Goal: Transaction & Acquisition: Purchase product/service

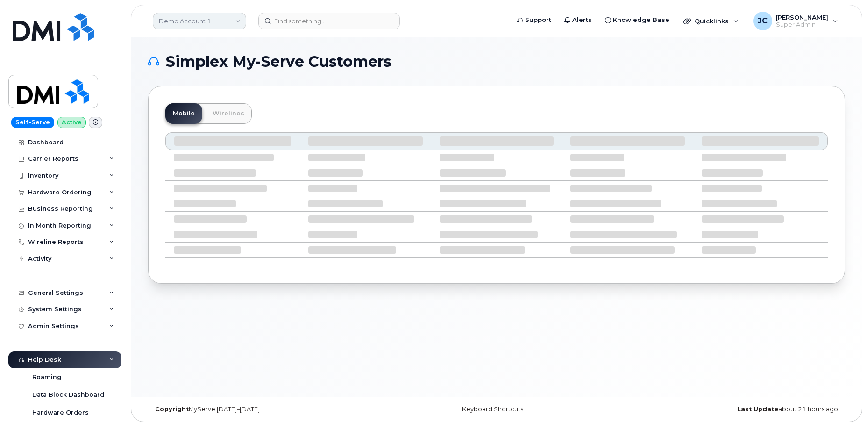
click at [212, 17] on link "Demo Account 1" at bounding box center [199, 21] width 93 height 17
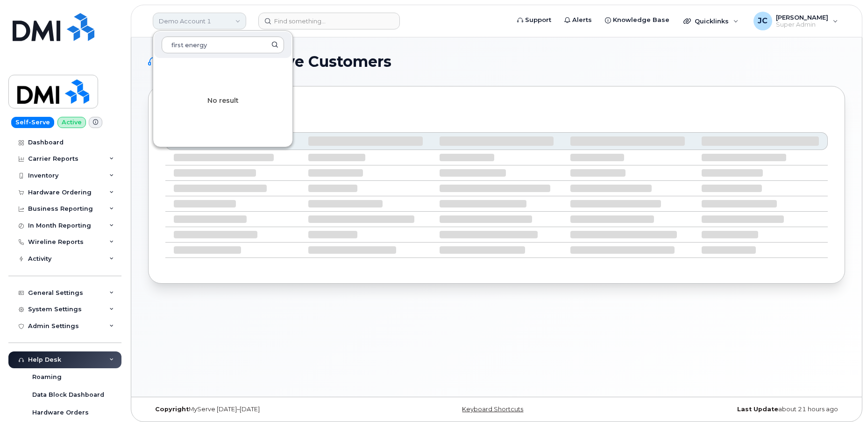
type input "first energy"
click at [222, 23] on link "Demo Account 1" at bounding box center [199, 21] width 93 height 17
click at [209, 21] on link "Demo Account 1" at bounding box center [199, 21] width 93 height 17
click at [210, 18] on link "Demo Account 1" at bounding box center [199, 21] width 93 height 17
click at [258, 51] on input "first energy" at bounding box center [223, 44] width 122 height 17
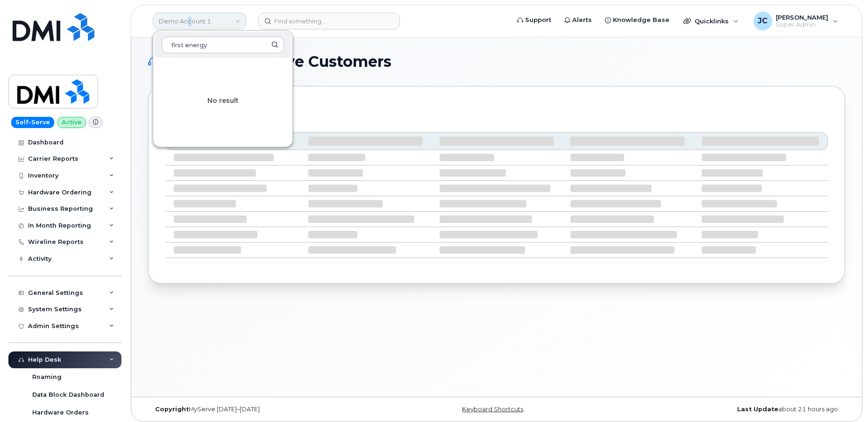
drag, startPoint x: 188, startPoint y: 19, endPoint x: 183, endPoint y: 20, distance: 4.7
click at [187, 19] on link "Demo Account 1" at bounding box center [199, 21] width 93 height 17
click at [162, 25] on link "Demo Account 1" at bounding box center [199, 21] width 93 height 17
drag, startPoint x: 226, startPoint y: 104, endPoint x: 229, endPoint y: 87, distance: 17.0
click at [227, 102] on div "No result" at bounding box center [222, 101] width 139 height 84
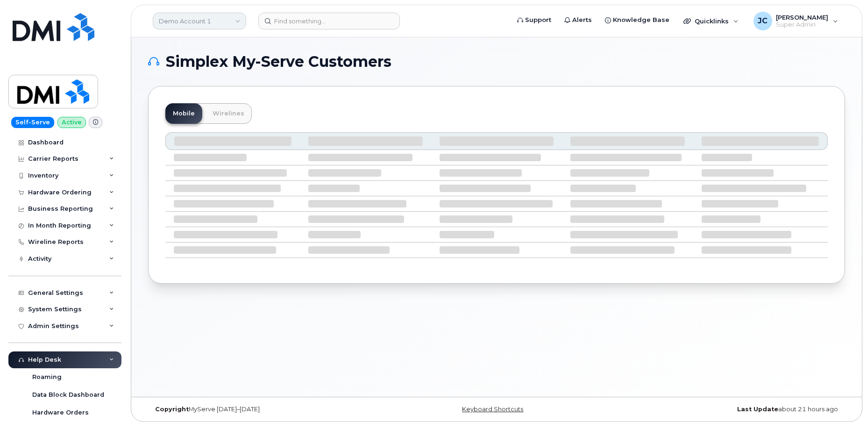
click at [163, 21] on link "Demo Account 1" at bounding box center [199, 21] width 93 height 17
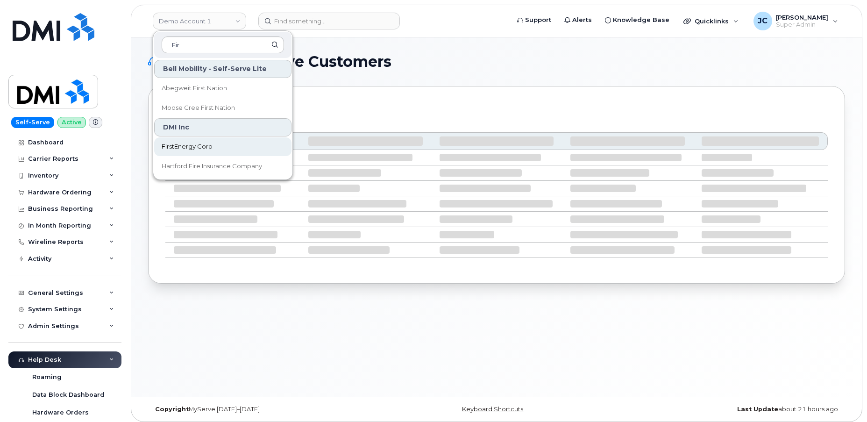
type input "Fir"
click at [194, 143] on span "FirstEnergy Corp" at bounding box center [187, 146] width 51 height 9
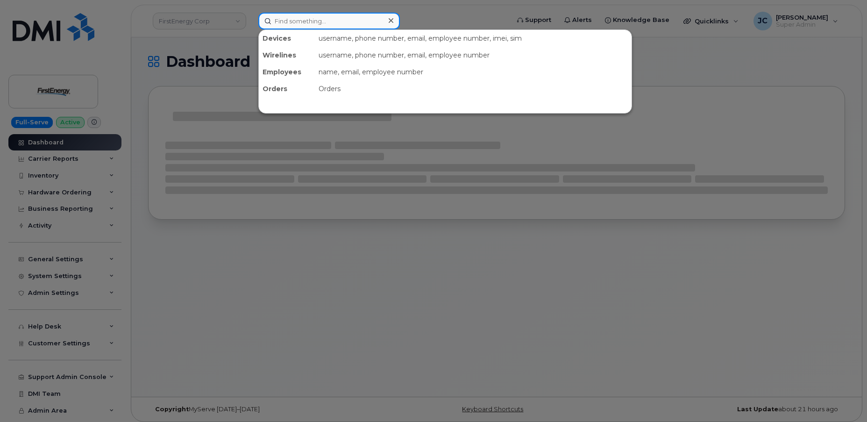
click at [305, 24] on input at bounding box center [329, 21] width 142 height 17
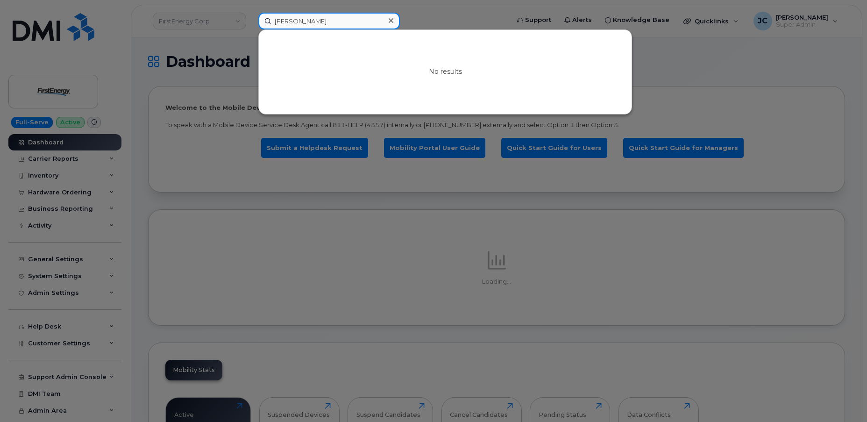
type input "Robert Sulpizi"
click at [337, 20] on input "Robert Sulpizi" at bounding box center [329, 21] width 142 height 17
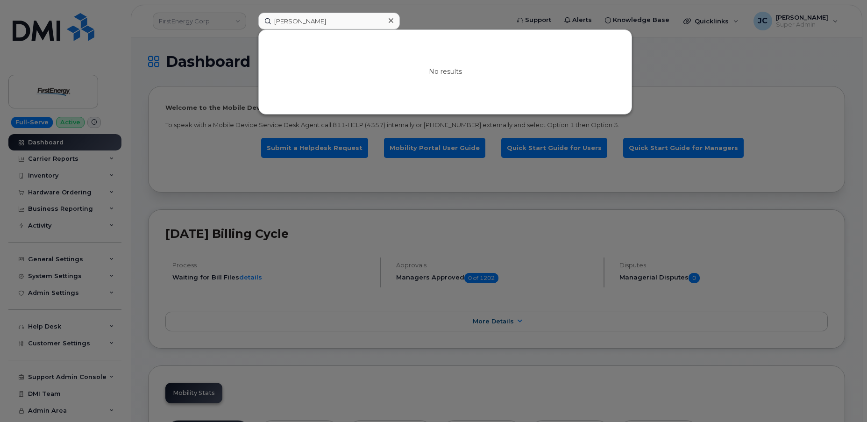
click at [391, 20] on icon at bounding box center [391, 20] width 5 height 5
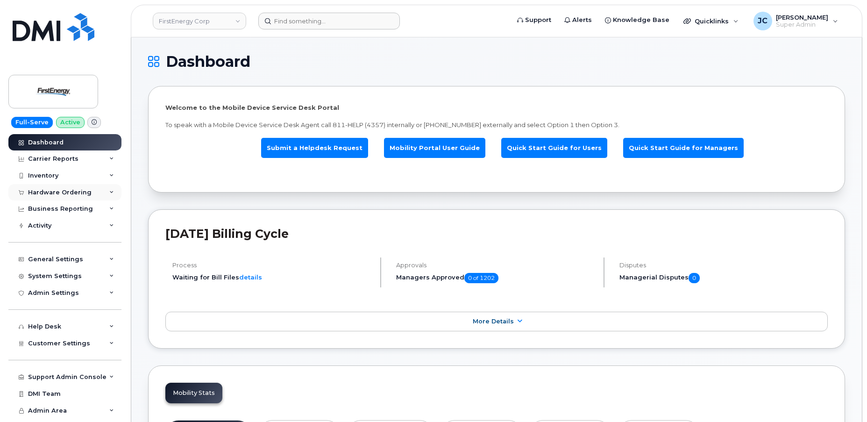
click at [93, 192] on div "Hardware Ordering" at bounding box center [64, 192] width 113 height 17
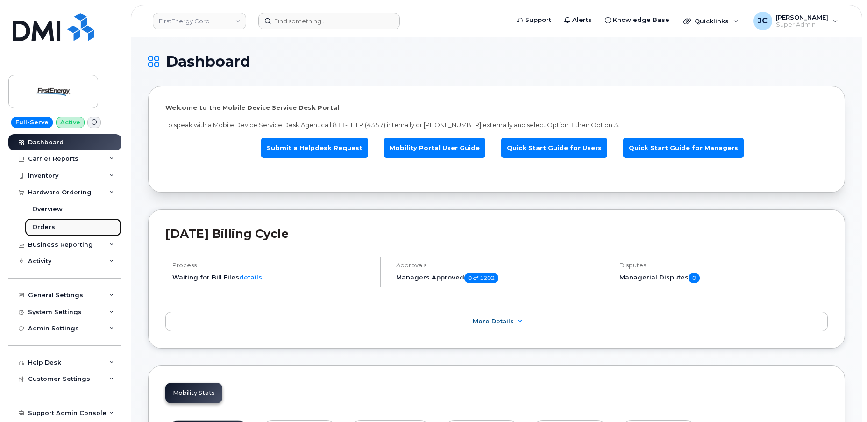
click at [57, 231] on link "Orders" at bounding box center [73, 227] width 97 height 18
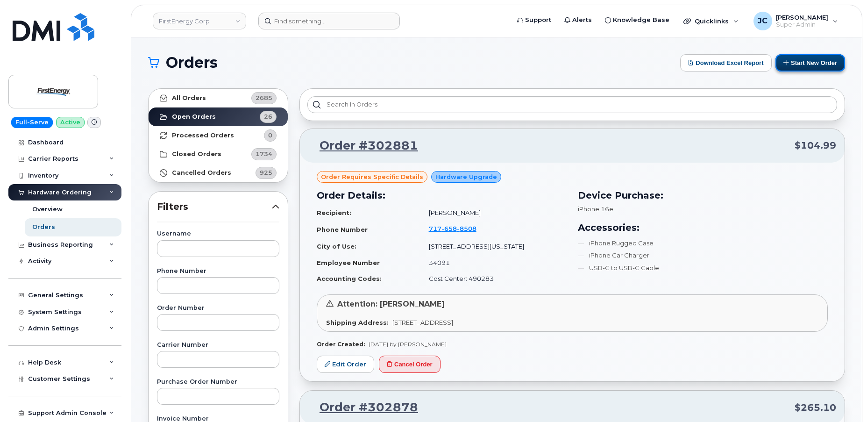
click at [811, 64] on button "Start New Order" at bounding box center [810, 62] width 70 height 17
click at [808, 60] on button "Start New Order" at bounding box center [810, 62] width 70 height 17
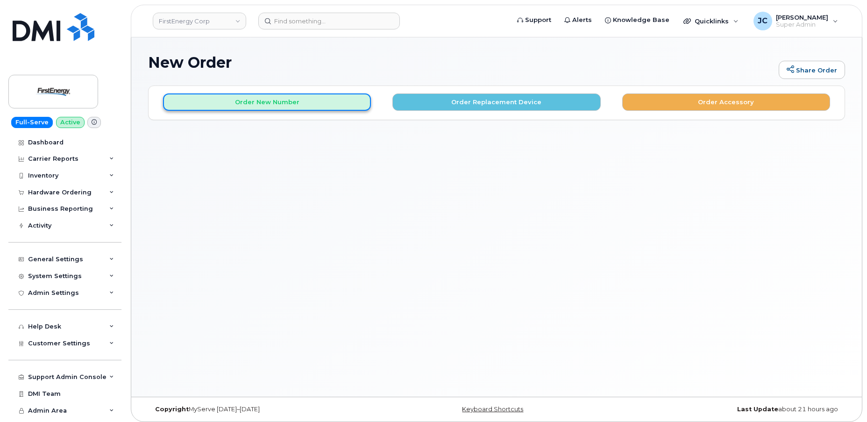
click at [255, 103] on button "Order New Number" at bounding box center [267, 101] width 208 height 17
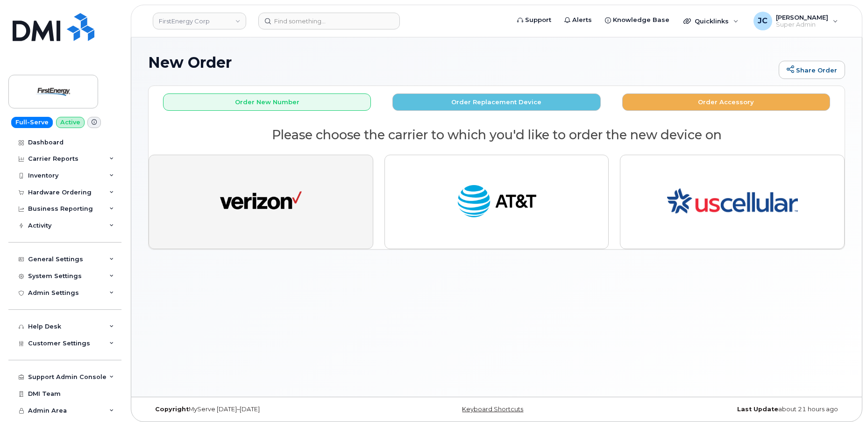
click at [261, 188] on img "button" at bounding box center [261, 202] width 82 height 42
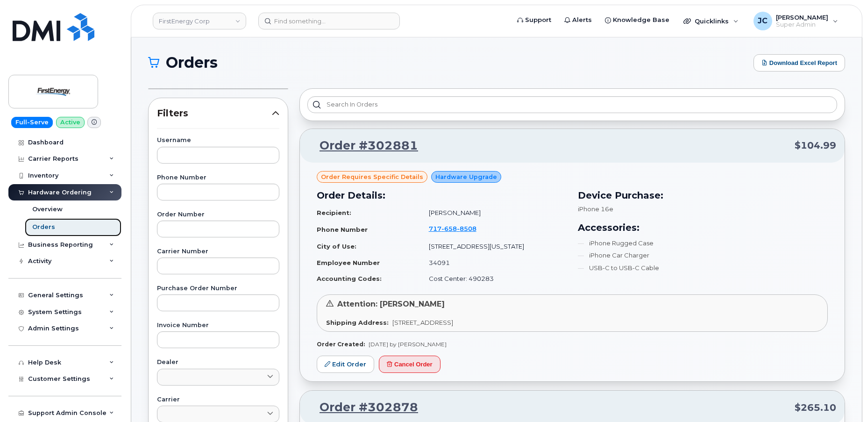
click at [47, 226] on div "Orders" at bounding box center [43, 227] width 23 height 8
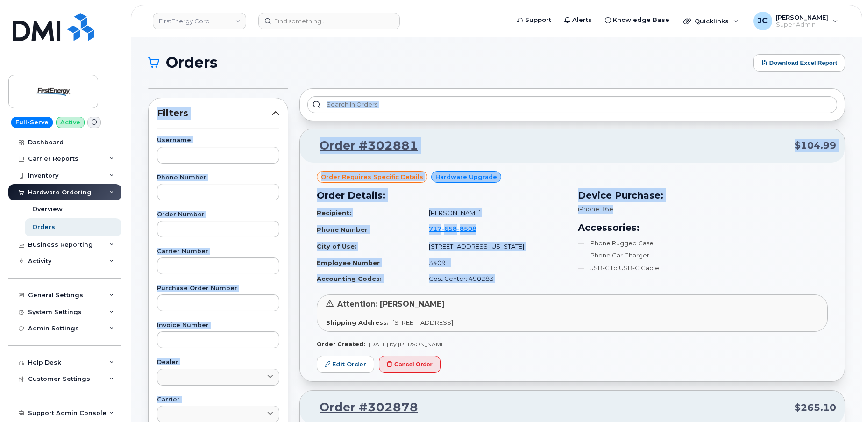
drag, startPoint x: 866, startPoint y: 65, endPoint x: 856, endPoint y: 177, distance: 111.6
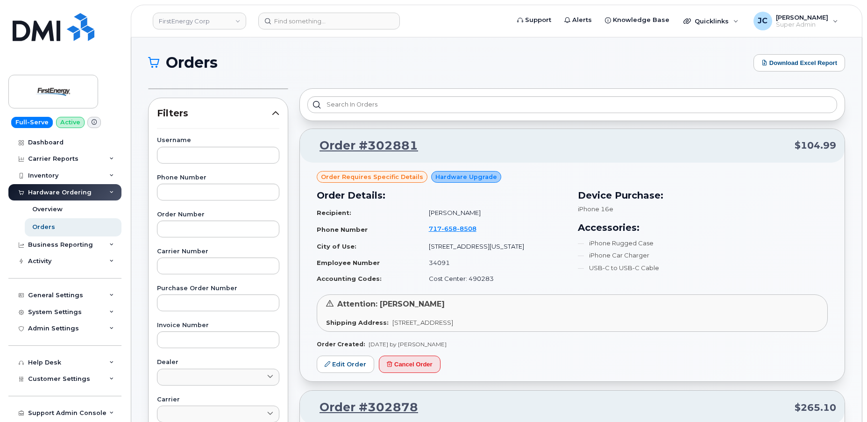
drag, startPoint x: 587, startPoint y: 63, endPoint x: 539, endPoint y: 72, distance: 48.5
click at [586, 65] on h1 "Orders" at bounding box center [448, 62] width 601 height 15
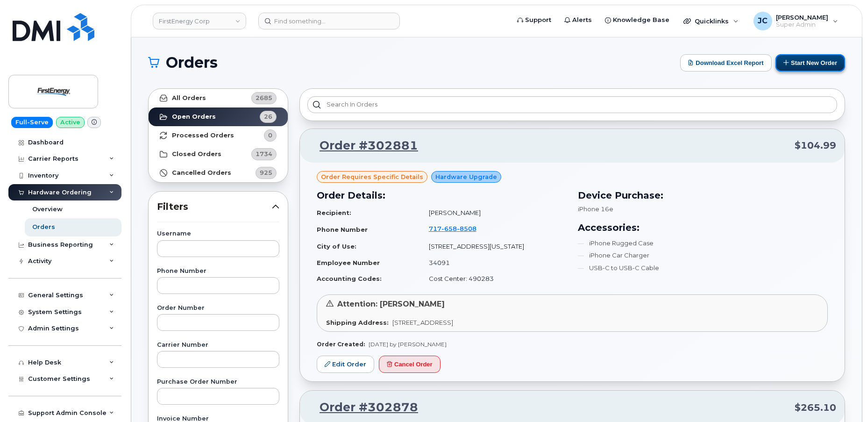
click at [810, 59] on button "Start New Order" at bounding box center [810, 62] width 70 height 17
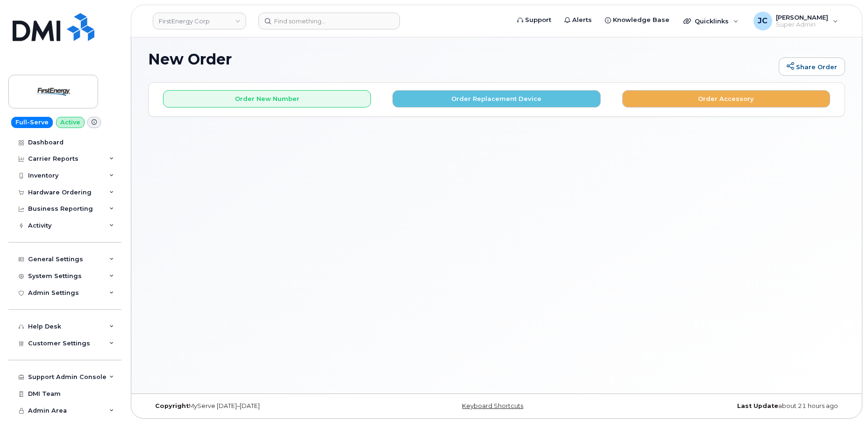
scroll to position [4, 0]
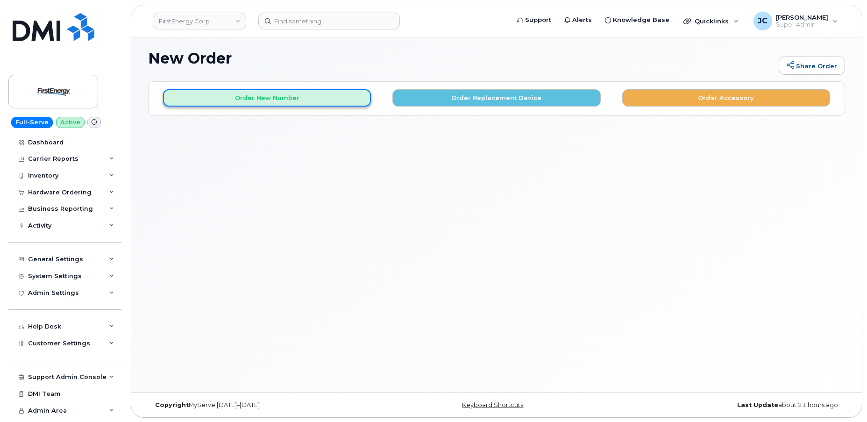
click at [271, 99] on button "Order New Number" at bounding box center [267, 97] width 208 height 17
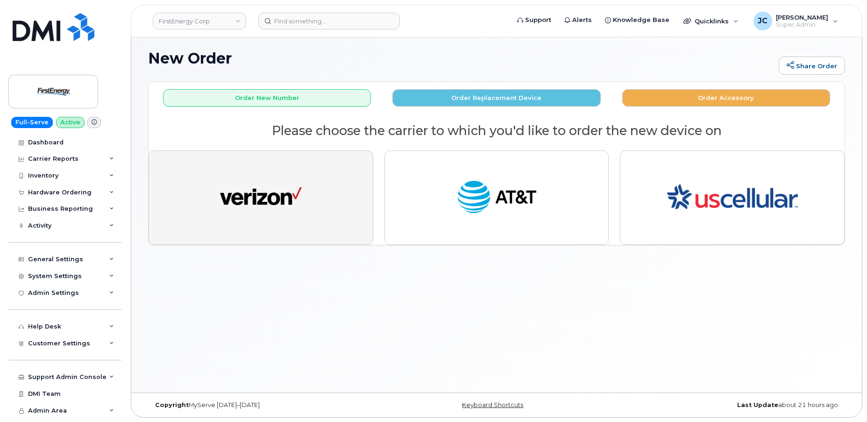
click at [267, 198] on img "button" at bounding box center [261, 198] width 82 height 42
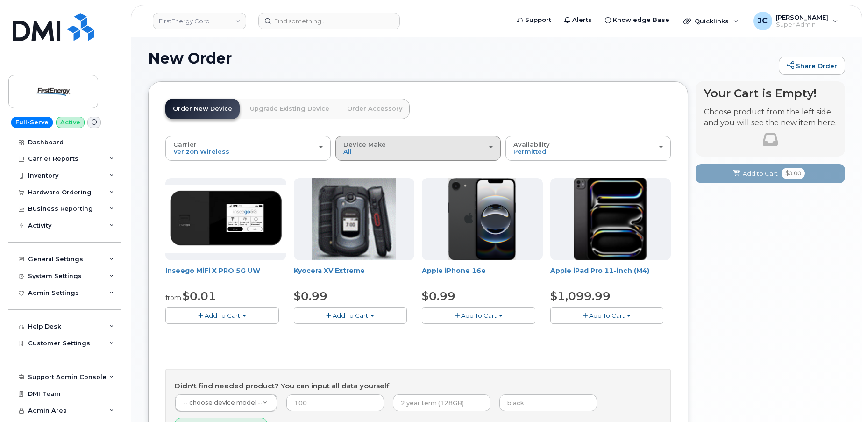
click at [494, 151] on button "Device Make All Cell Phone iPhone Modem Tablet" at bounding box center [417, 148] width 165 height 24
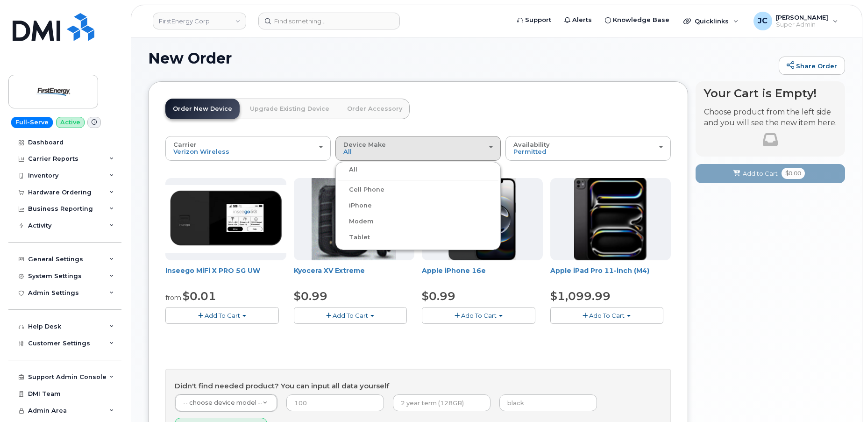
click at [356, 235] on label "Tablet" at bounding box center [354, 237] width 32 height 11
click at [0, 0] on input "Tablet" at bounding box center [0, 0] width 0 height 0
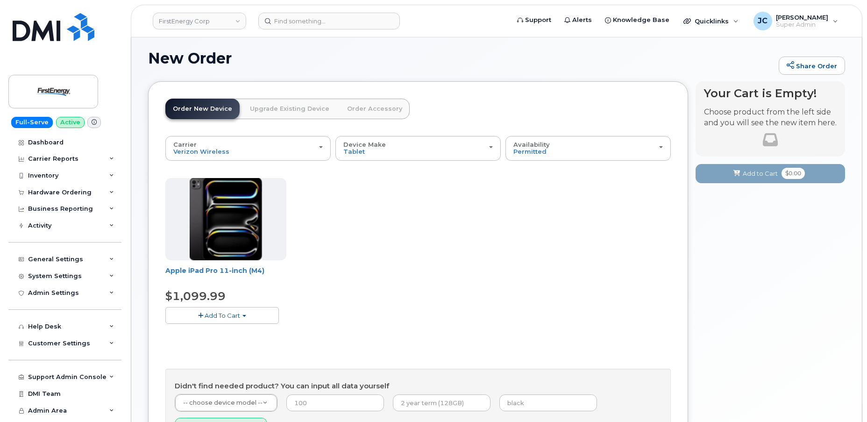
click at [247, 315] on button "Add To Cart" at bounding box center [222, 315] width 114 height 16
click at [224, 330] on link "$1099.99 - 2 Year Activation" at bounding box center [221, 333] width 106 height 12
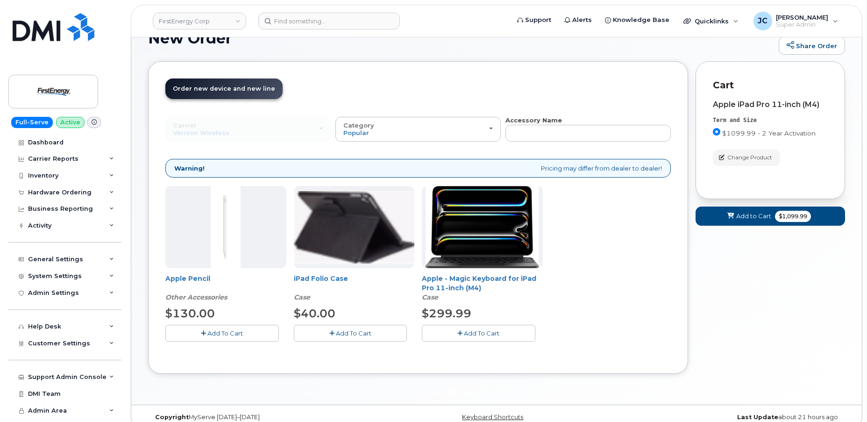
scroll to position [35, 0]
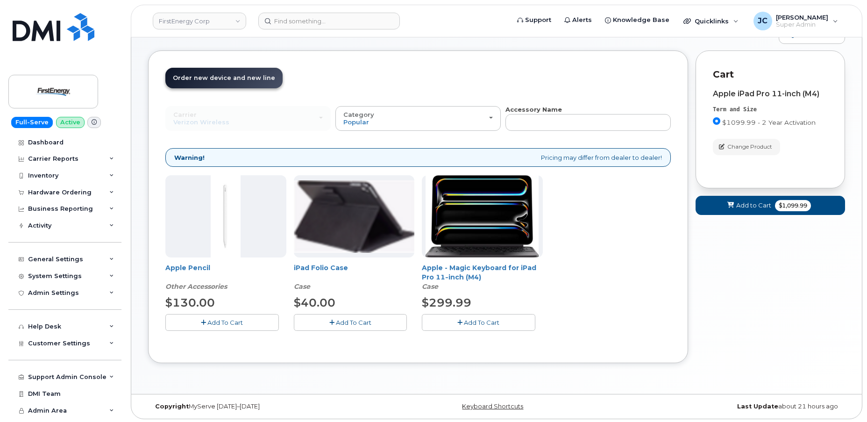
click at [349, 322] on span "Add To Cart" at bounding box center [353, 322] width 35 height 7
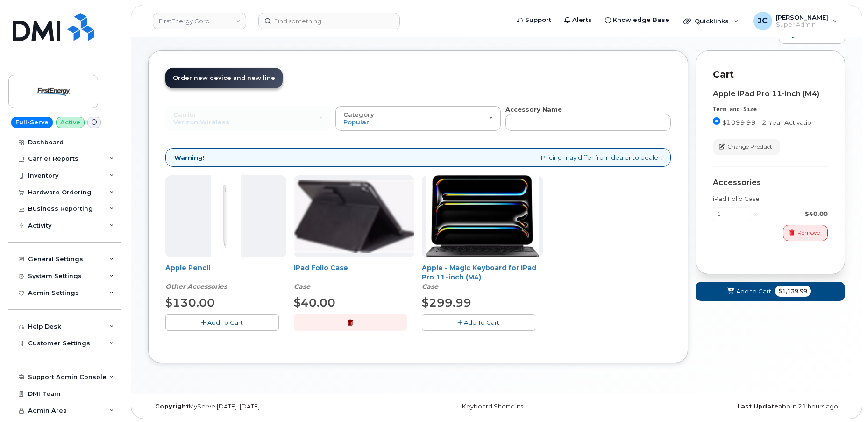
click at [357, 323] on button "button" at bounding box center [351, 322] width 114 height 16
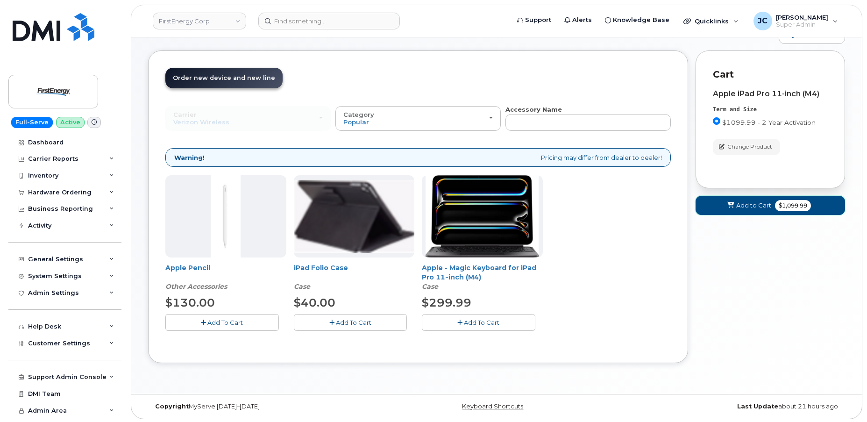
drag, startPoint x: 753, startPoint y: 204, endPoint x: 758, endPoint y: 213, distance: 10.2
click at [693, 255] on div "Order New Device Upgrade Existing Device Order Accessory Order new device and n…" at bounding box center [496, 213] width 697 height 326
click at [748, 203] on span "Add to Cart" at bounding box center [753, 205] width 35 height 9
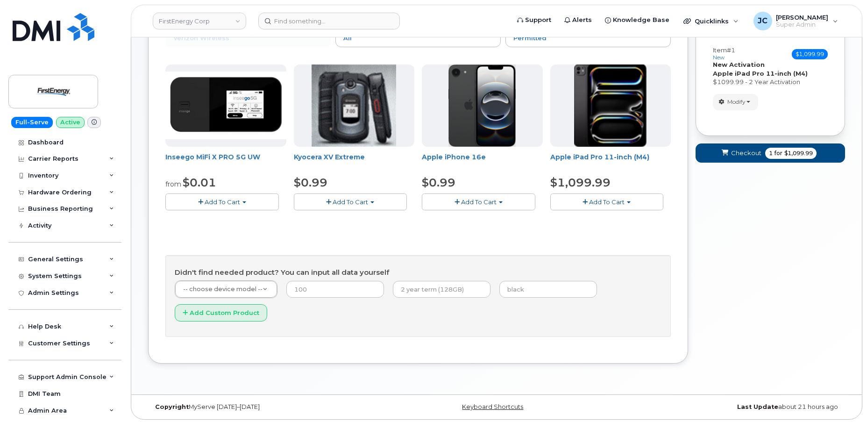
scroll to position [0, 0]
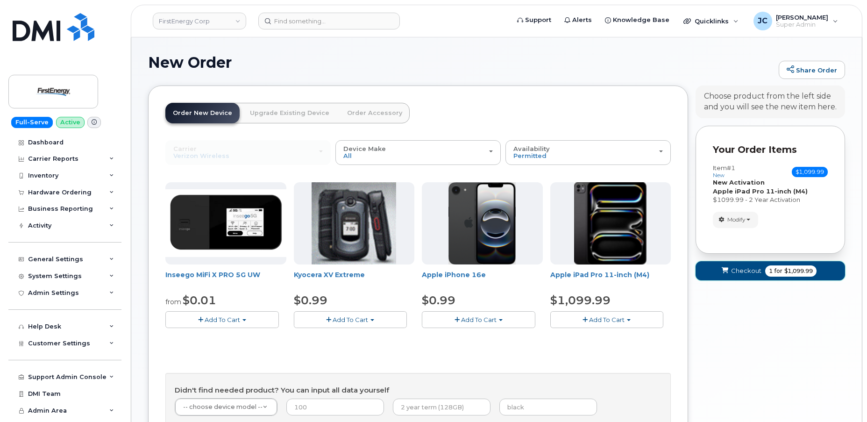
click at [753, 269] on span "Checkout" at bounding box center [746, 270] width 30 height 9
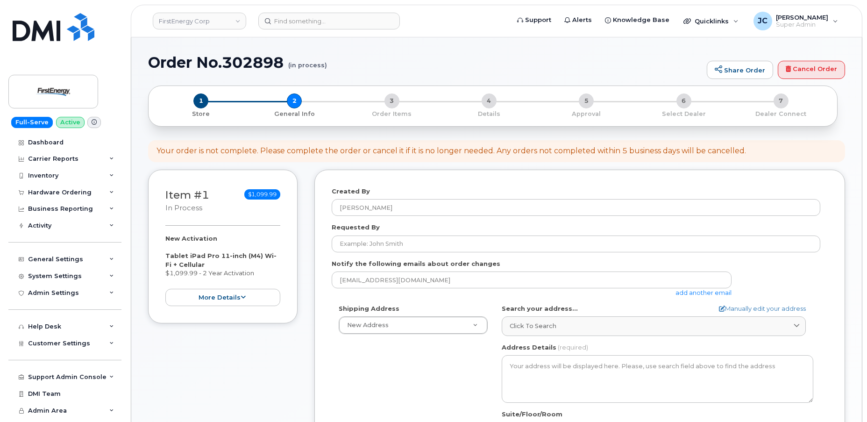
select select
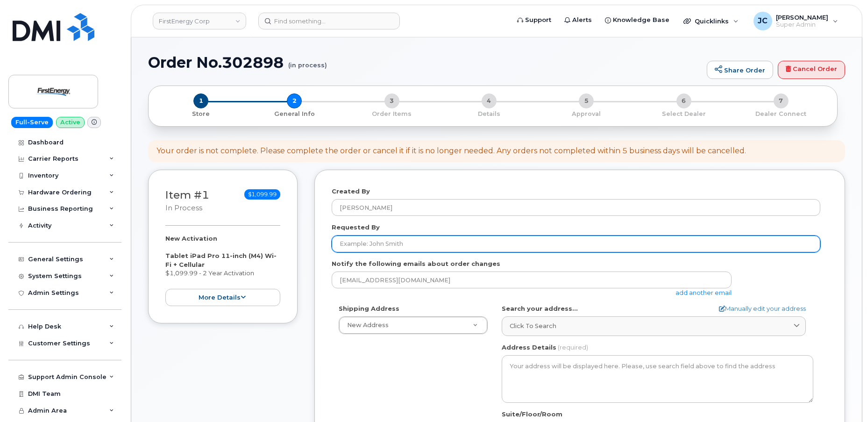
click at [373, 244] on input "Requested By" at bounding box center [576, 243] width 489 height 17
type input "[PERSON_NAME]"
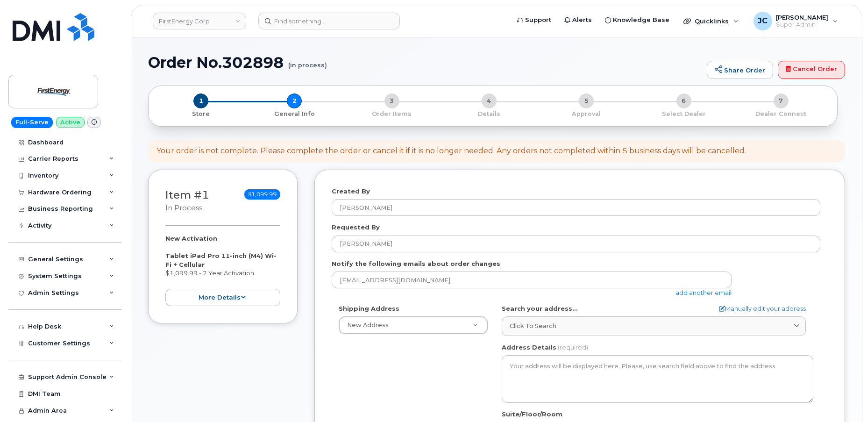
click at [704, 293] on link "add another email" at bounding box center [703, 292] width 56 height 7
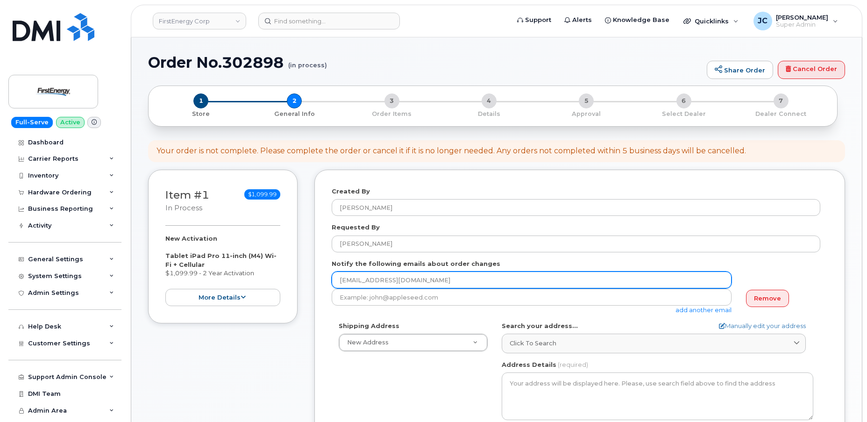
click at [374, 277] on input "[EMAIL_ADDRESS][DOMAIN_NAME]" at bounding box center [532, 279] width 400 height 17
click at [348, 275] on input "[EMAIL_ADDRESS][DOMAIN_NAME]" at bounding box center [532, 279] width 400 height 17
paste input "[PERSON_NAME]"
click at [349, 277] on input "jecRobert Sulpiziook@dminc.com" at bounding box center [532, 279] width 400 height 17
click at [393, 281] on input "Robert Sulpiziook@firstenergycorp.com" at bounding box center [532, 279] width 400 height 17
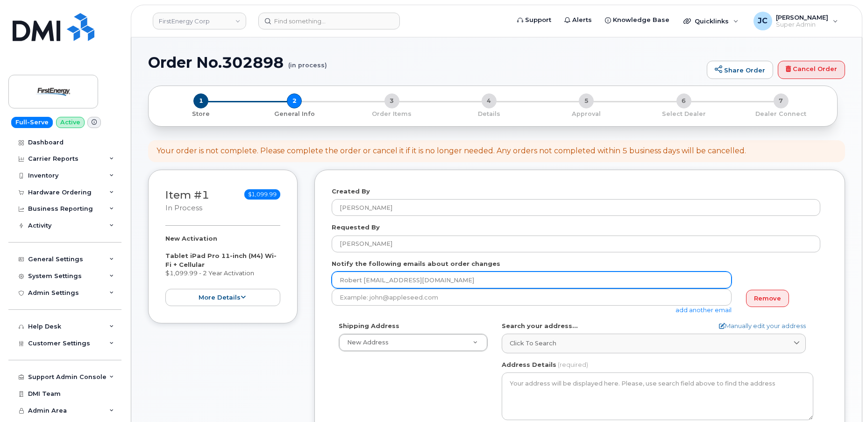
click at [362, 276] on input "Robert Sulpizi@firstenergycorp.com" at bounding box center [532, 279] width 400 height 17
type input "[EMAIL_ADDRESS][DOMAIN_NAME]"
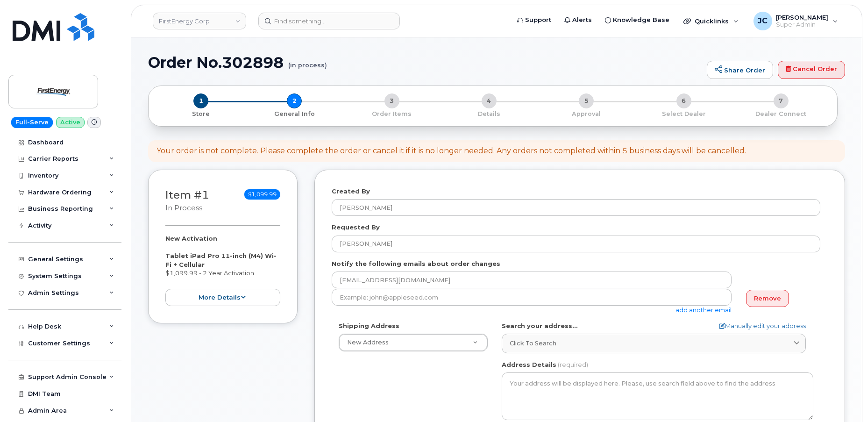
click at [448, 393] on div "Shipping Address New Address New Address 14997 Park Avenue Ext AB Search your a…" at bounding box center [576, 428] width 489 height 214
click at [719, 323] on icon at bounding box center [722, 326] width 6 height 6
select select
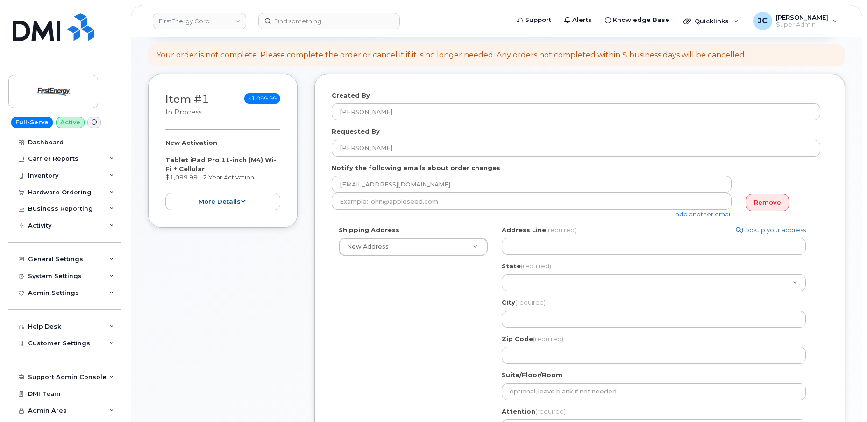
scroll to position [127, 0]
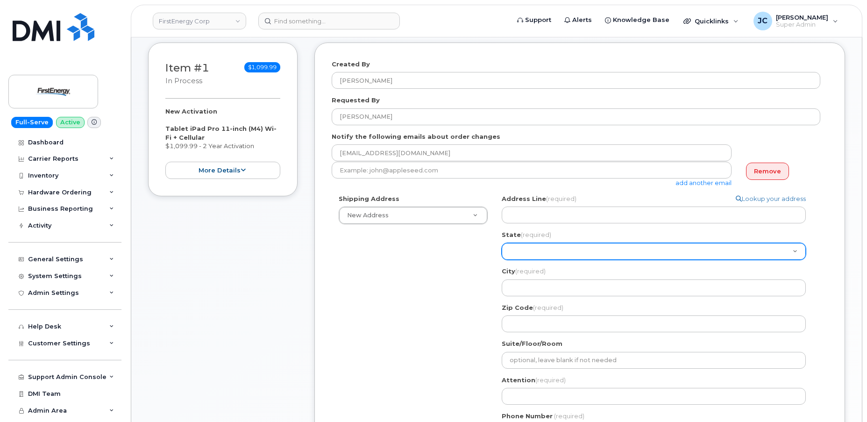
click at [519, 249] on select "Alabama Alaska American Samoa Arizona Arkansas California Colorado Connecticut …" at bounding box center [654, 251] width 304 height 17
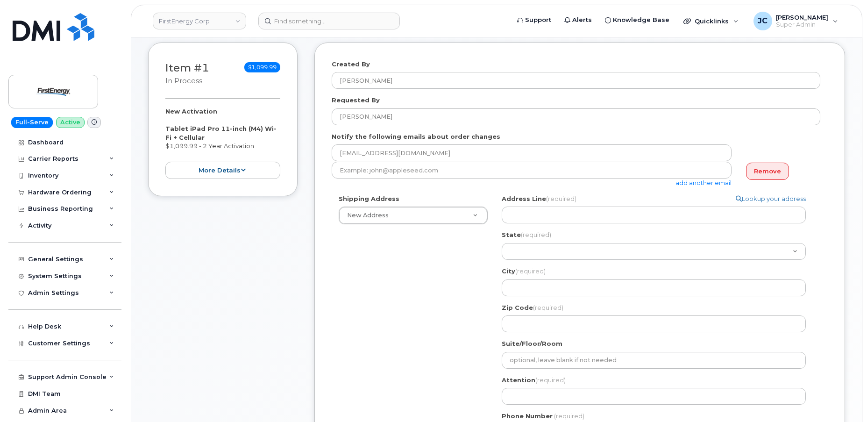
drag, startPoint x: 471, startPoint y: 278, endPoint x: 513, endPoint y: 230, distance: 64.2
click at [471, 277] on div "Shipping Address New Address New Address 14997 Park Avenue Ext Search your addr…" at bounding box center [576, 321] width 489 height 254
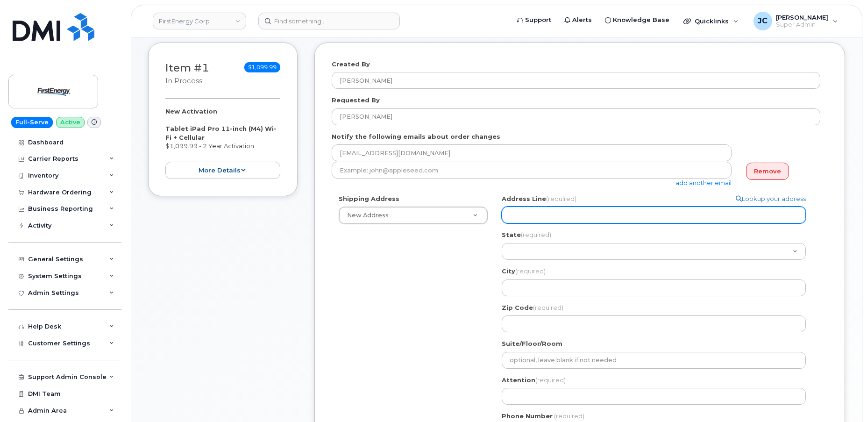
click at [557, 208] on input "Address Line (required)" at bounding box center [654, 214] width 304 height 17
paste input "147 New Jersey 31"
select select
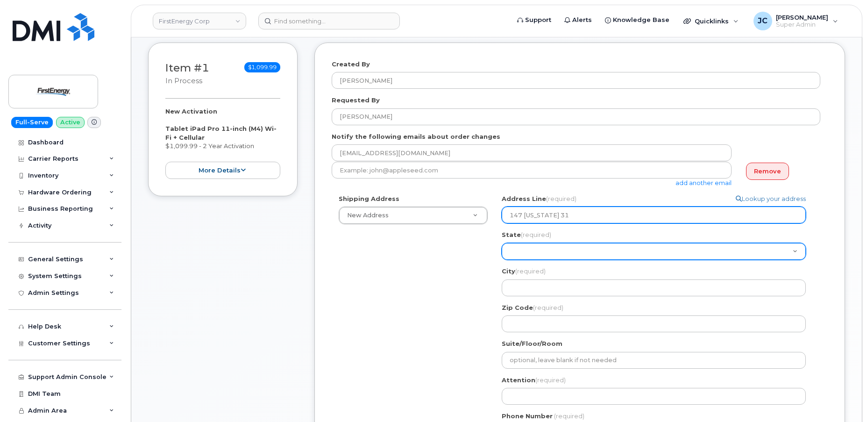
type input "147 New Jersey 31"
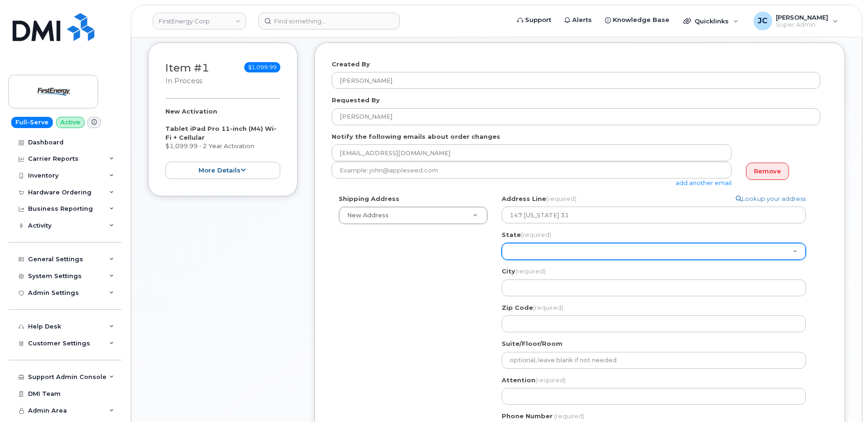
click at [543, 248] on select "Alabama Alaska American Samoa Arizona Arkansas California Colorado Connecticut …" at bounding box center [654, 251] width 304 height 17
select select "NE"
select select
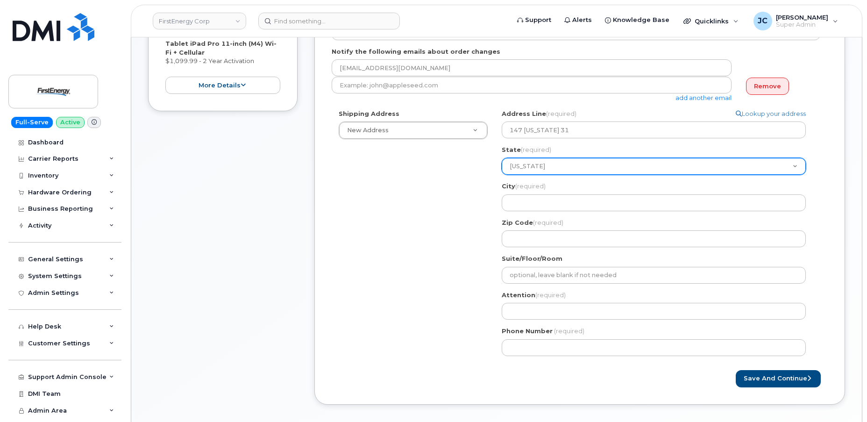
click at [547, 167] on select "Alabama Alaska American Samoa Arizona Arkansas California Colorado Connecticut …" at bounding box center [654, 166] width 304 height 17
select select "NJ"
click at [502, 158] on select "Alabama Alaska American Samoa Arizona Arkansas California Colorado Connecticut …" at bounding box center [654, 166] width 304 height 17
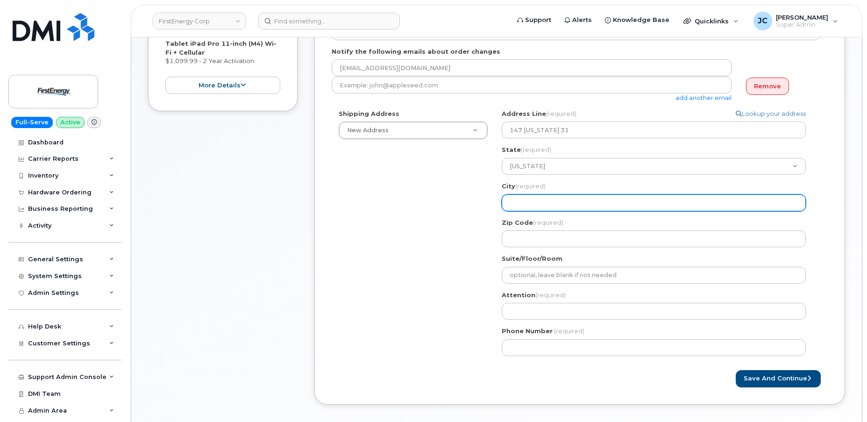
click at [536, 202] on input "City (required)" at bounding box center [654, 202] width 304 height 17
select select
type input "F"
select select
type input "Fl"
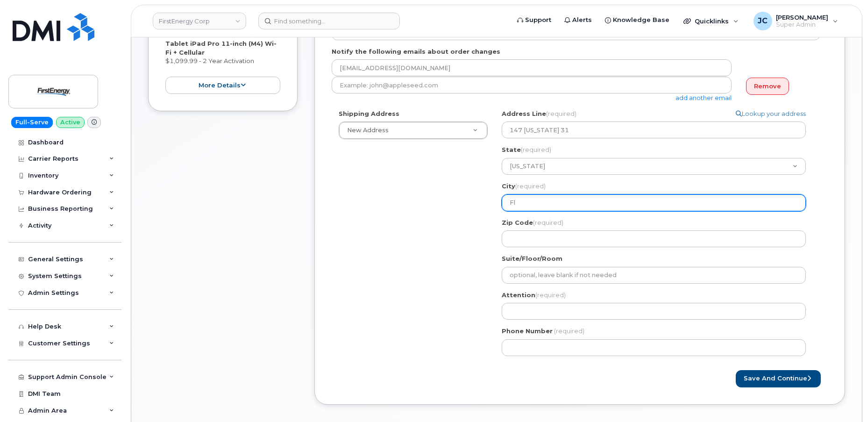
select select
type input "Fle"
select select
type input "Flem"
select select
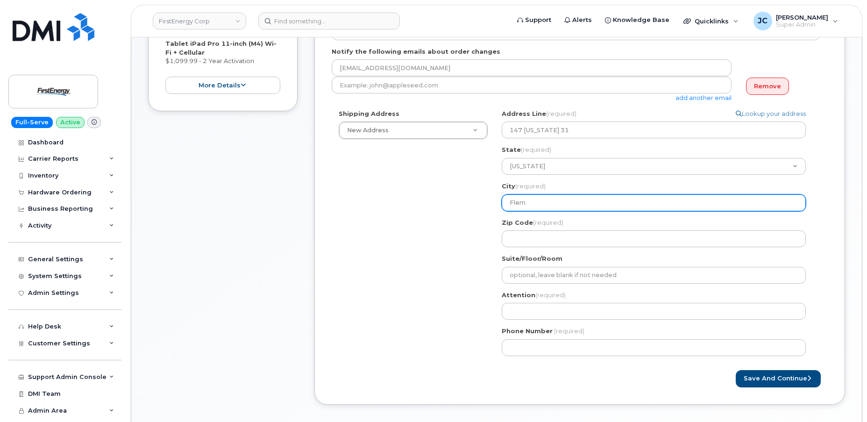
type input "Flemi"
select select
type input "Flemin"
select select
type input "Fleming"
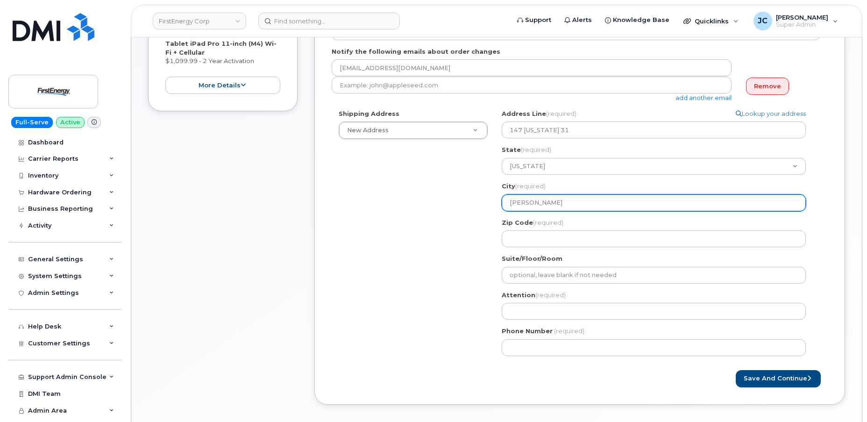
select select
type input "Flemingt"
select select
type input "Flemingto"
select select
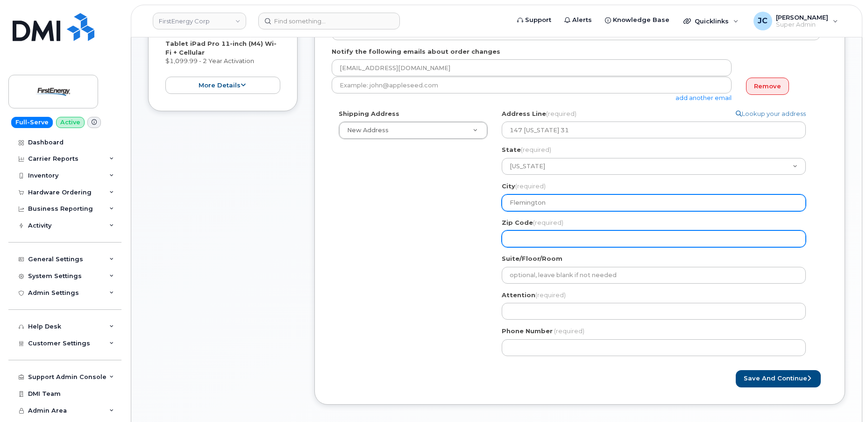
type input "Flemington"
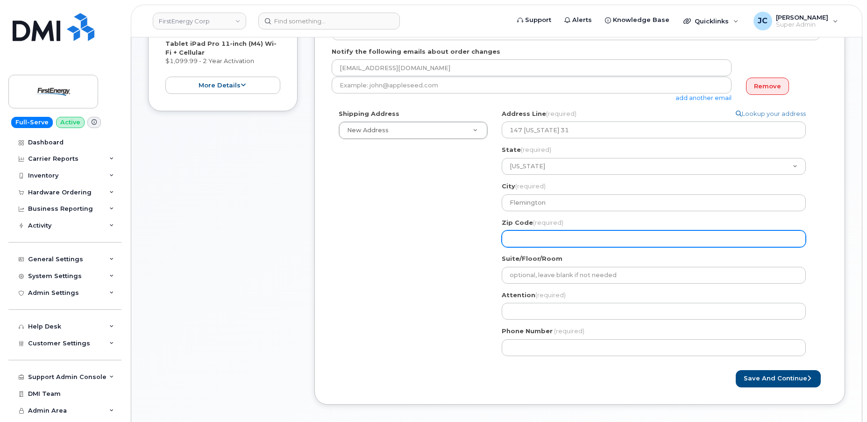
click at [527, 235] on input "Zip Code (required)" at bounding box center [654, 238] width 304 height 17
select select
type input "0"
select select
type input "08"
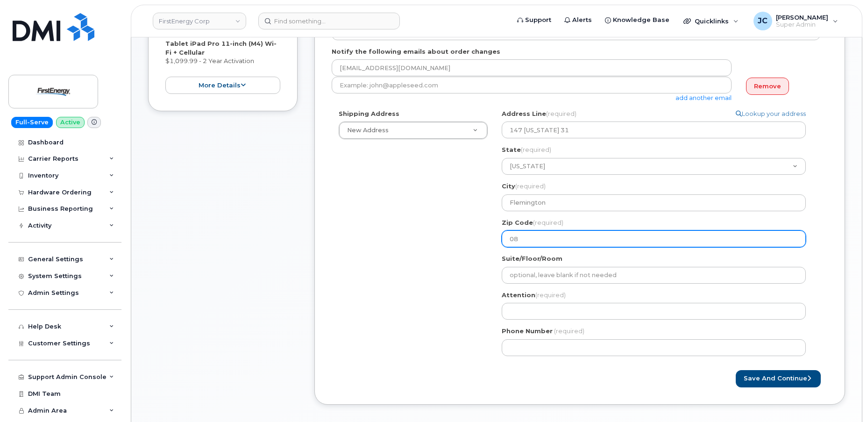
select select
type input "088"
select select
type input "0882"
select select
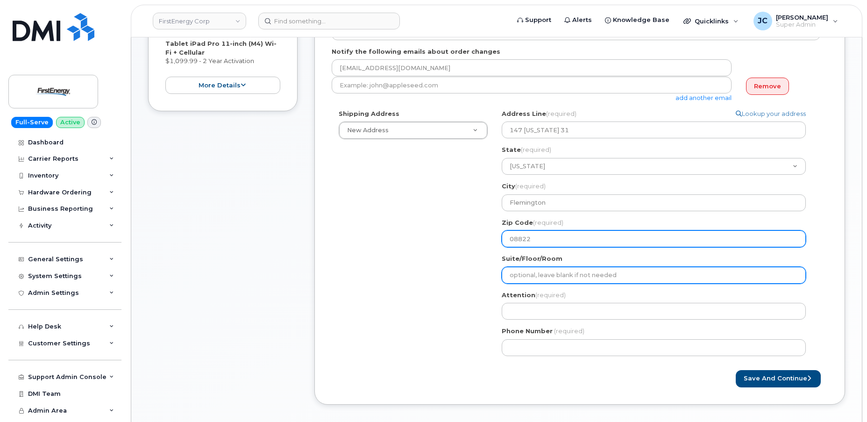
type input "08822"
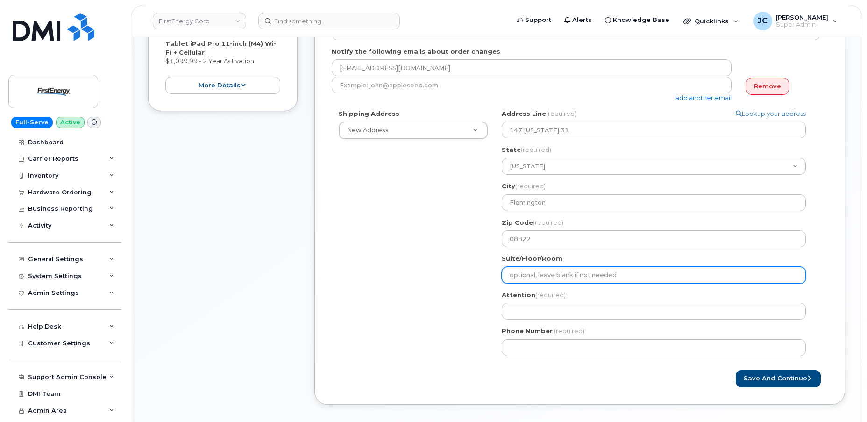
click at [538, 275] on input "Suite/Floor/Room" at bounding box center [654, 275] width 304 height 17
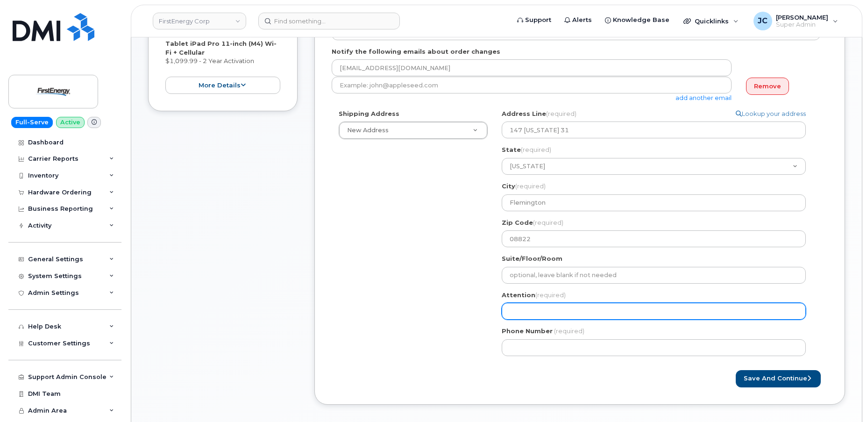
click at [532, 317] on input "Attention (required)" at bounding box center [654, 311] width 304 height 17
select select
type input "R"
select select
type input "Ro"
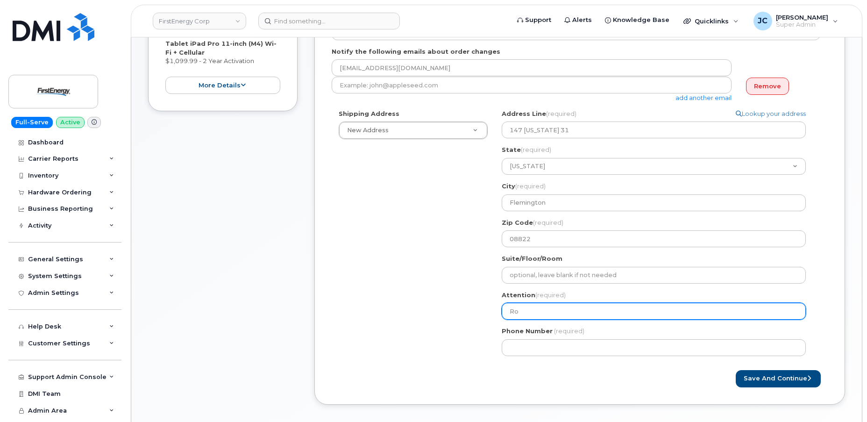
select select
type input "Rob"
select select
type input "Robe"
select select
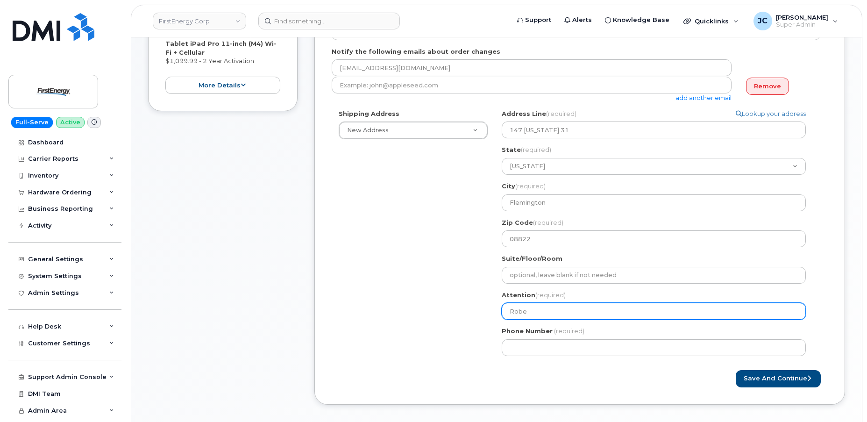
type input "Rober"
select select
type input "Robert"
select select
type input "Robert U"
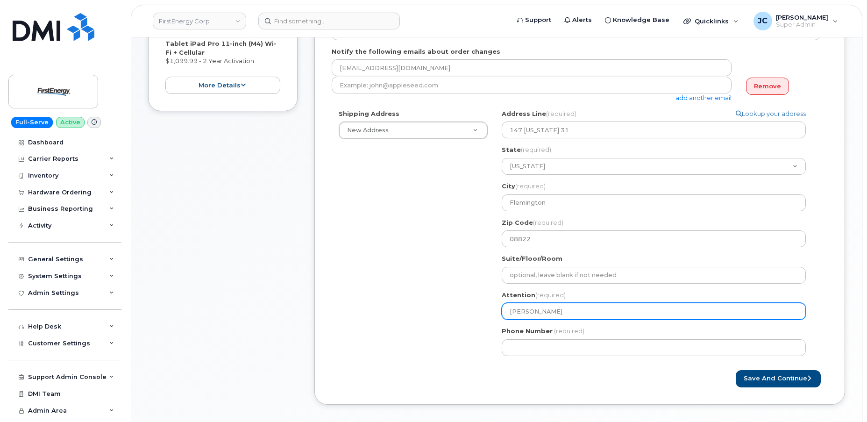
select select
type input "Robert"
select select
type input "Robert S"
select select
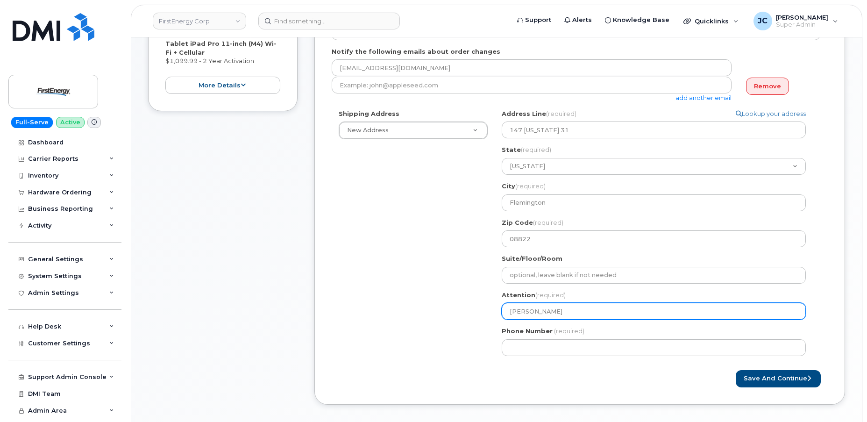
type input "Robert Su"
select select
type input "Robert Sul"
select select
type input "Robert Sulp"
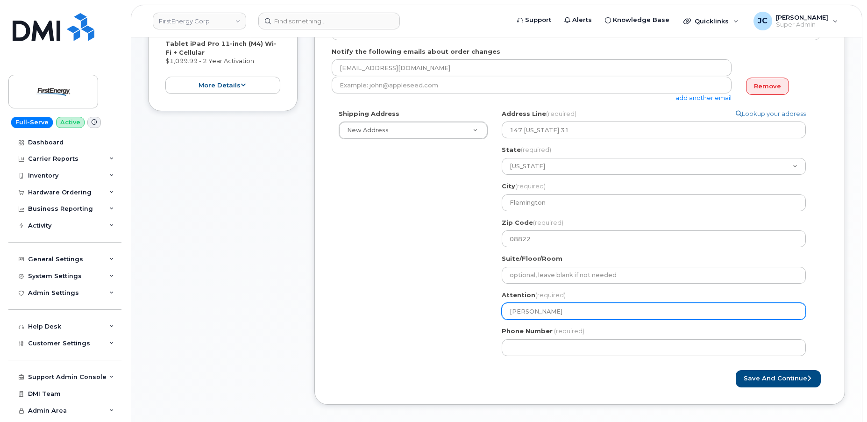
select select
type input "Robert Sulpi"
select select
type input "Robert Sulpiz"
select select
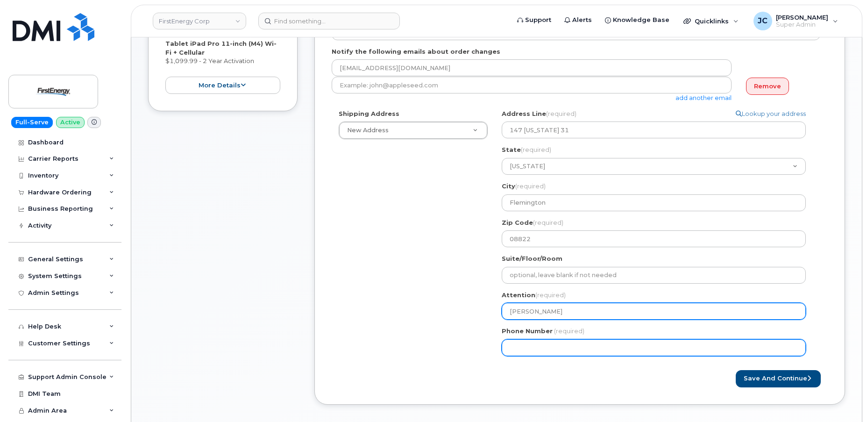
type input "[PERSON_NAME]"
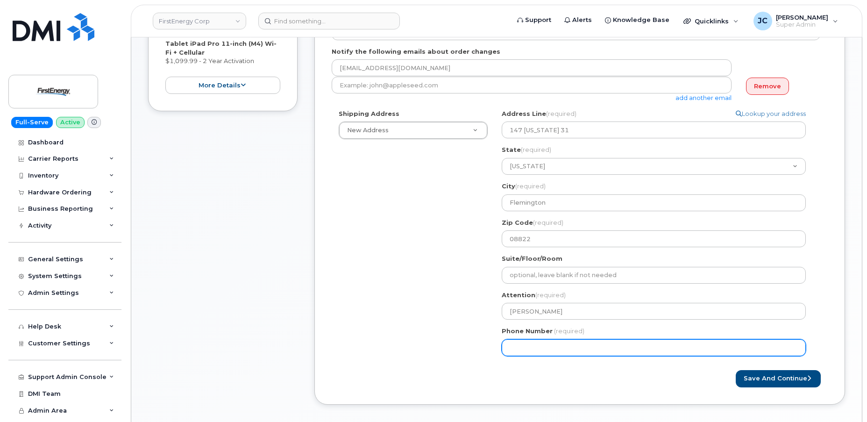
click at [572, 348] on input "Phone Number" at bounding box center [654, 347] width 304 height 17
click at [540, 348] on input "Phone Number" at bounding box center [654, 347] width 304 height 17
paste input "201.6184430"
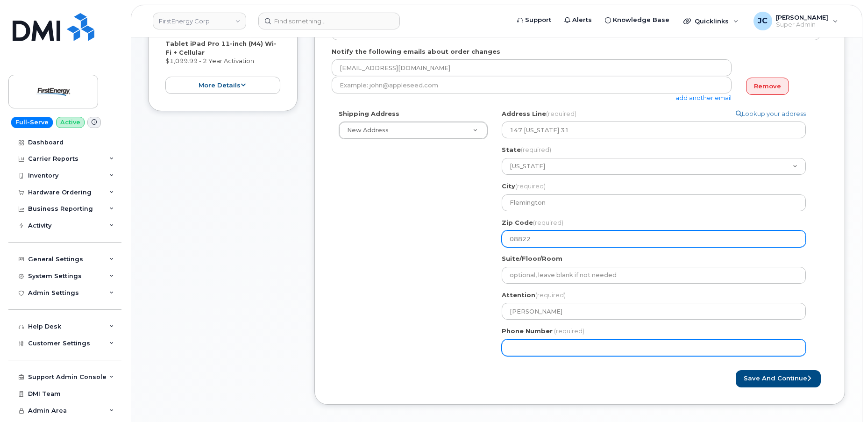
type input "201.6184430"
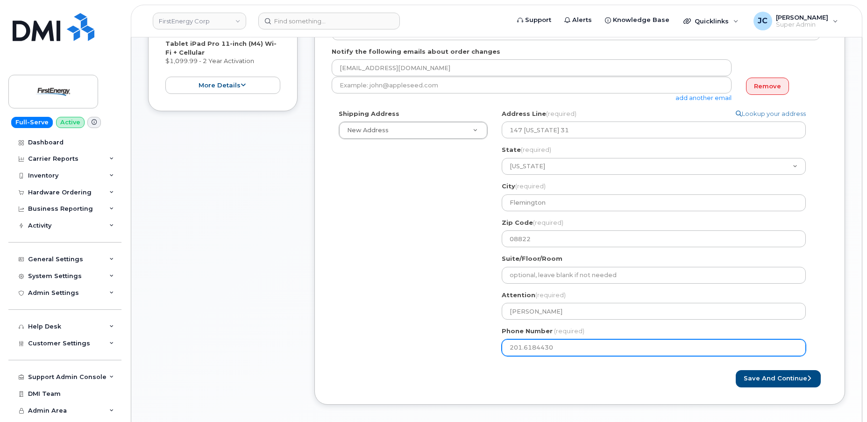
click at [525, 345] on input "201.6184430" at bounding box center [654, 347] width 304 height 17
select select
type input "2016184430"
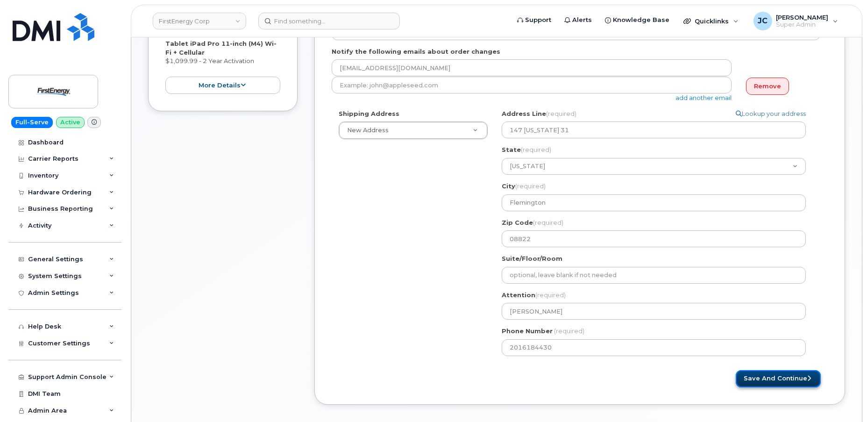
click at [780, 374] on button "Save and Continue" at bounding box center [778, 378] width 85 height 17
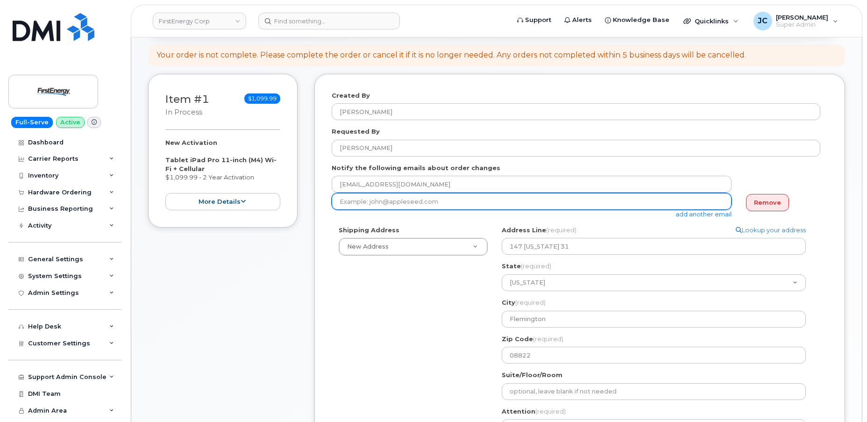
scroll to position [85, 0]
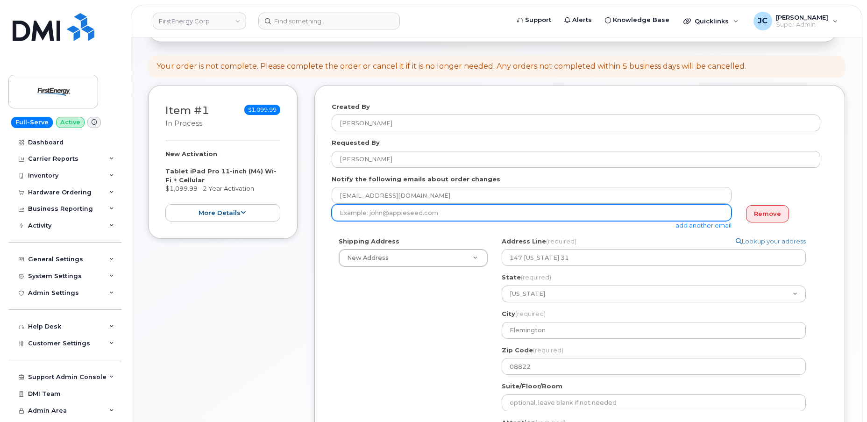
click at [503, 215] on input "email" at bounding box center [532, 212] width 400 height 17
click at [458, 215] on input "email" at bounding box center [532, 212] width 400 height 17
type input "[EMAIL_ADDRESS][DOMAIN_NAME]"
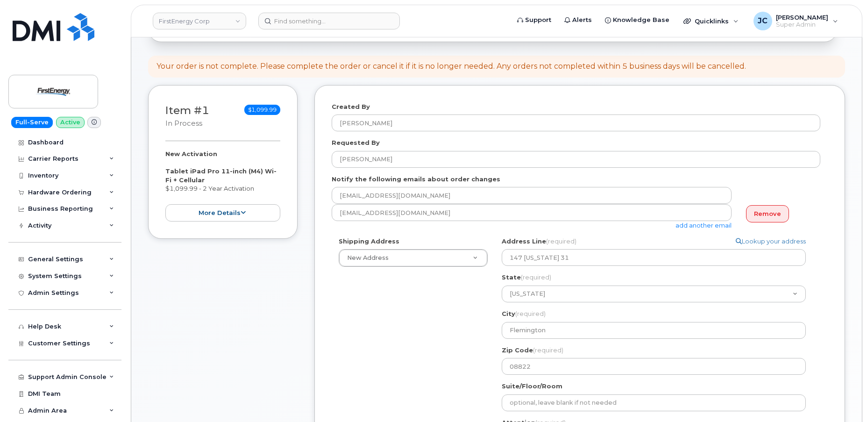
click at [404, 313] on div "Shipping Address New Address New Address 14997 Park Avenue Ext NJ Flemington Se…" at bounding box center [576, 364] width 489 height 254
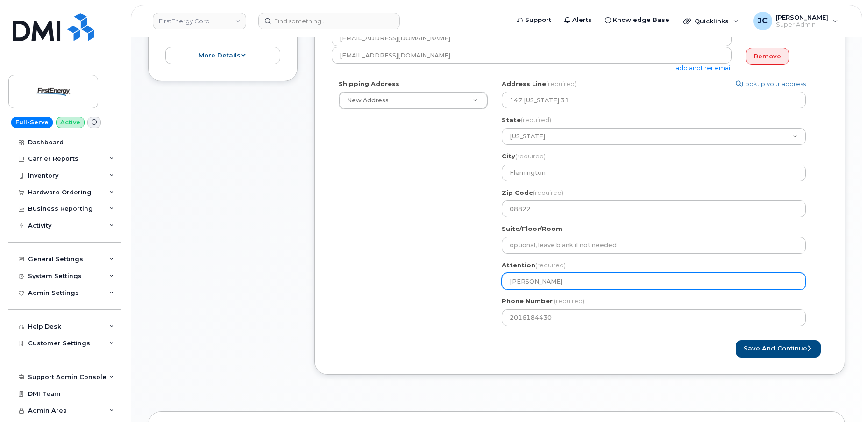
scroll to position [297, 0]
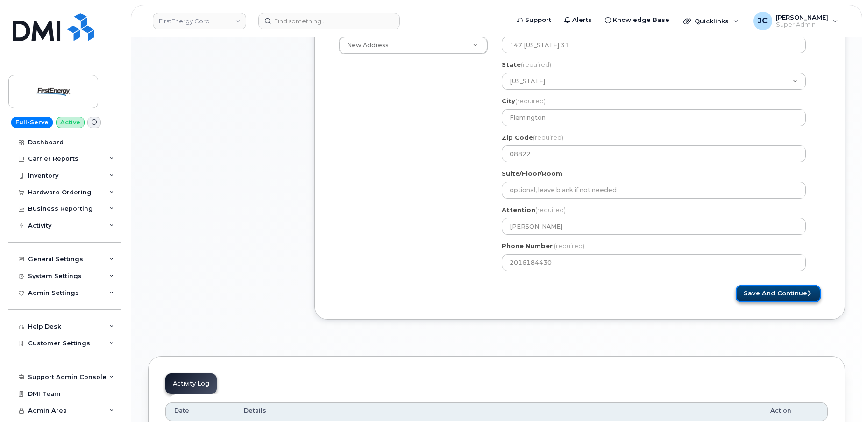
click at [781, 291] on button "Save and Continue" at bounding box center [778, 293] width 85 height 17
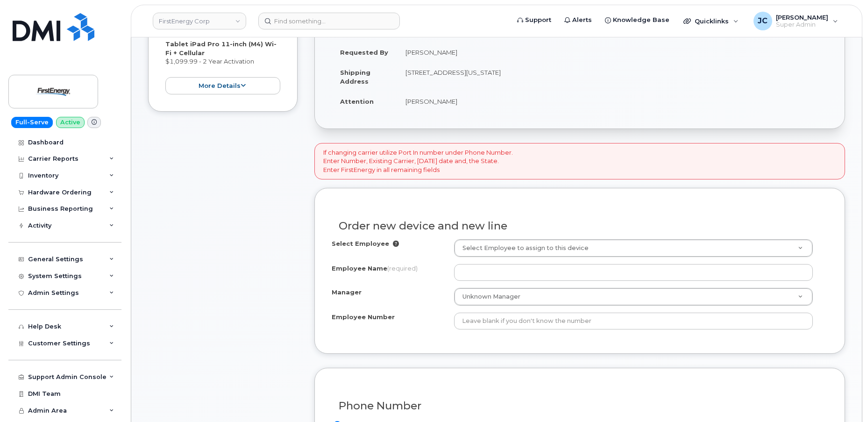
scroll to position [212, 0]
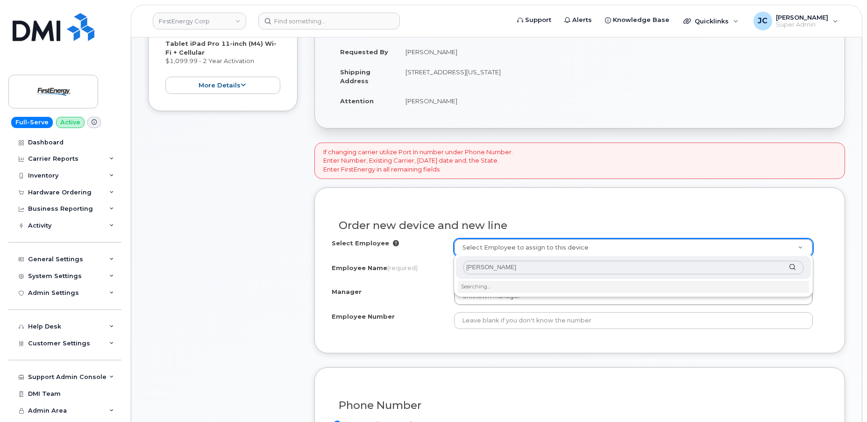
type input "[PERSON_NAME]"
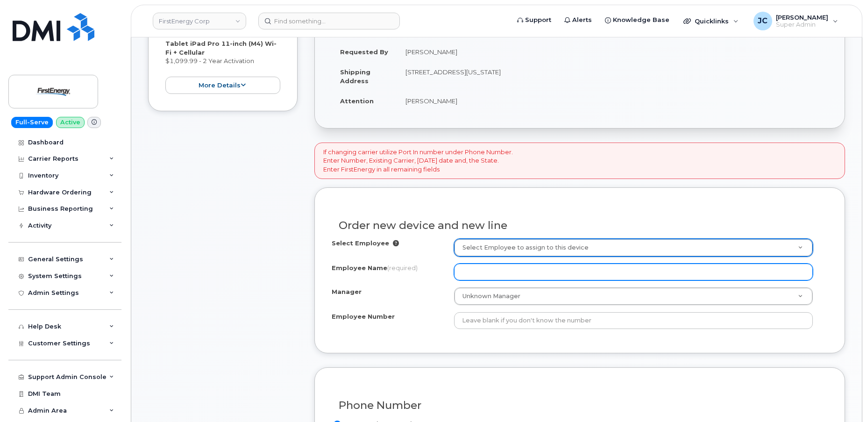
click at [507, 275] on input "Employee Name (required)" at bounding box center [633, 271] width 359 height 17
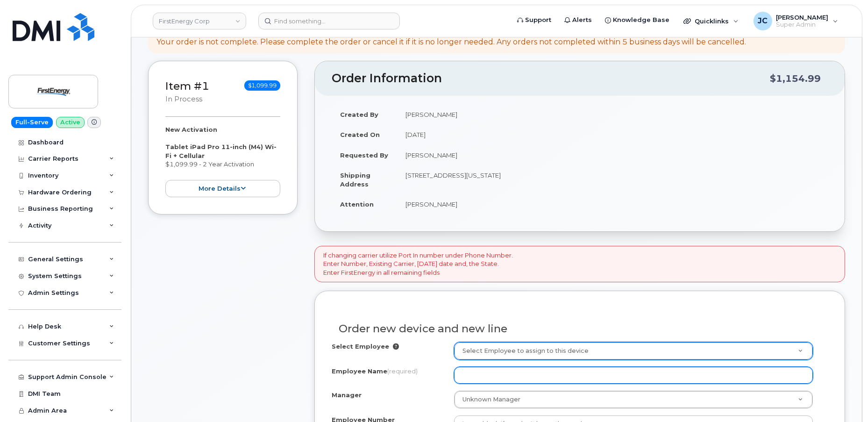
scroll to position [0, 0]
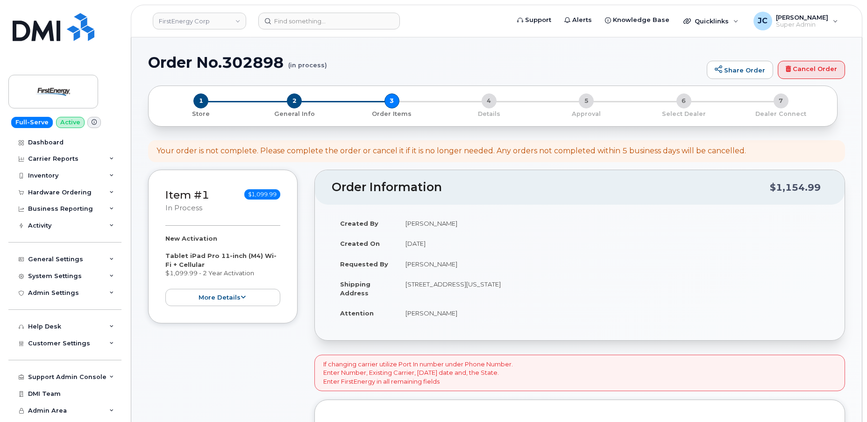
drag, startPoint x: 450, startPoint y: 262, endPoint x: 405, endPoint y: 267, distance: 45.1
click at [405, 267] on td "[PERSON_NAME]" at bounding box center [612, 264] width 431 height 21
copy td "[PERSON_NAME]"
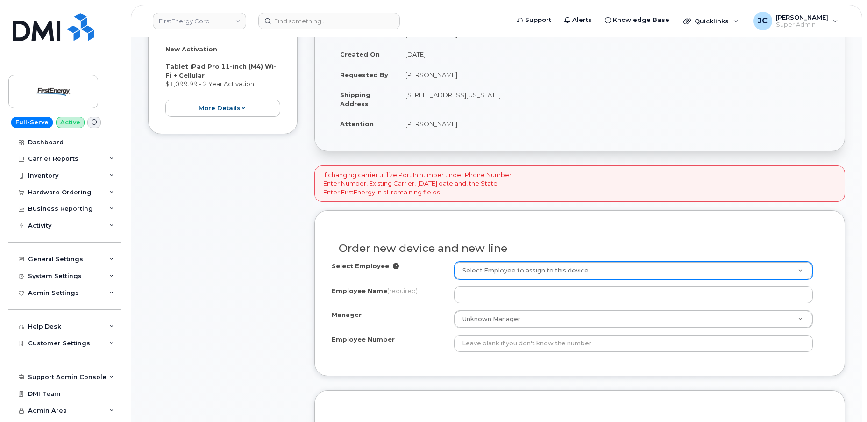
scroll to position [212, 0]
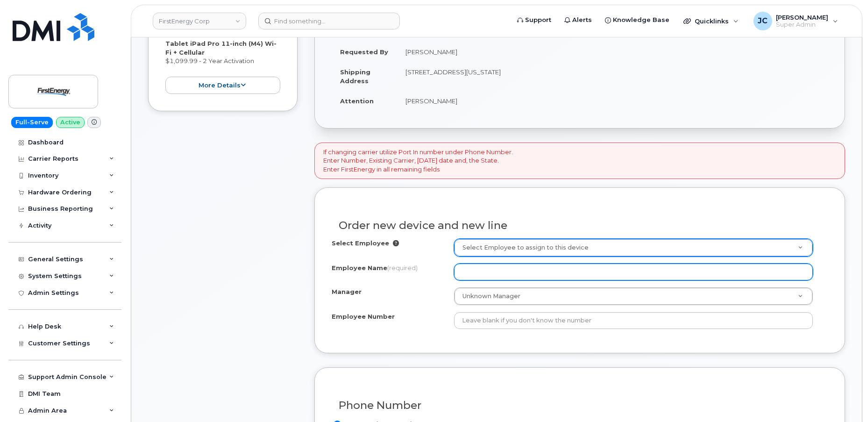
click at [479, 277] on input "Employee Name (required)" at bounding box center [633, 271] width 359 height 17
paste input "[PERSON_NAME]"
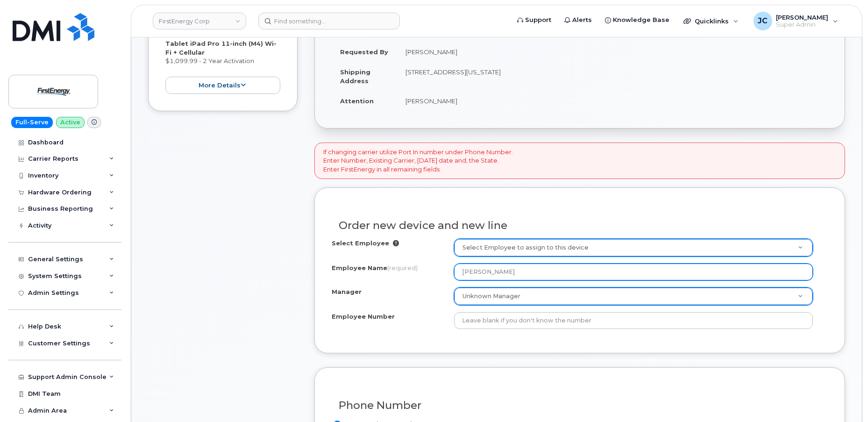
type input "[PERSON_NAME]"
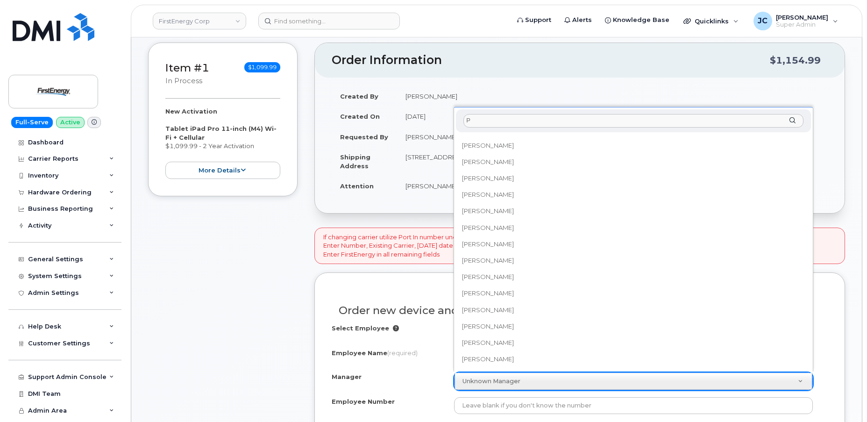
scroll to position [0, 0]
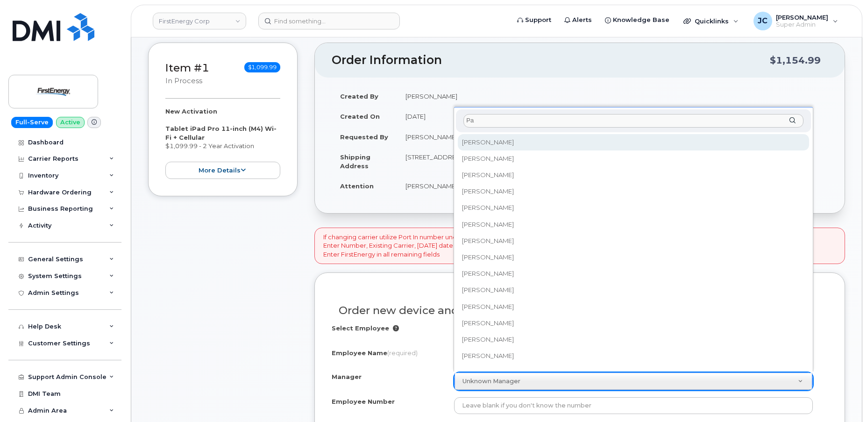
type input "P"
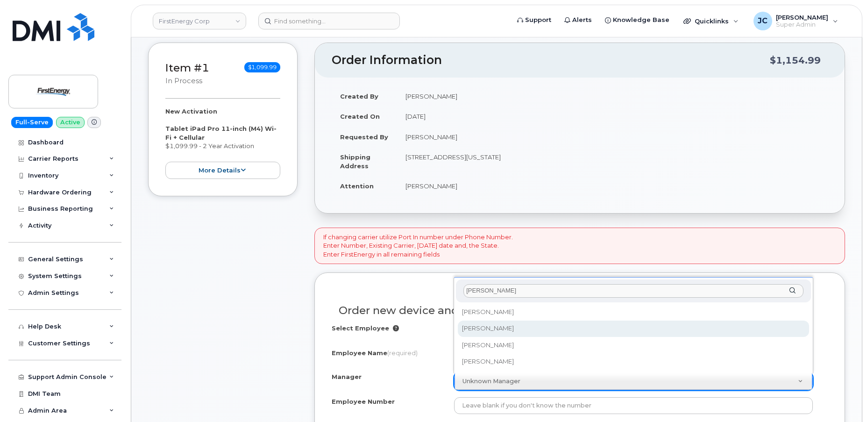
type input "Ralph"
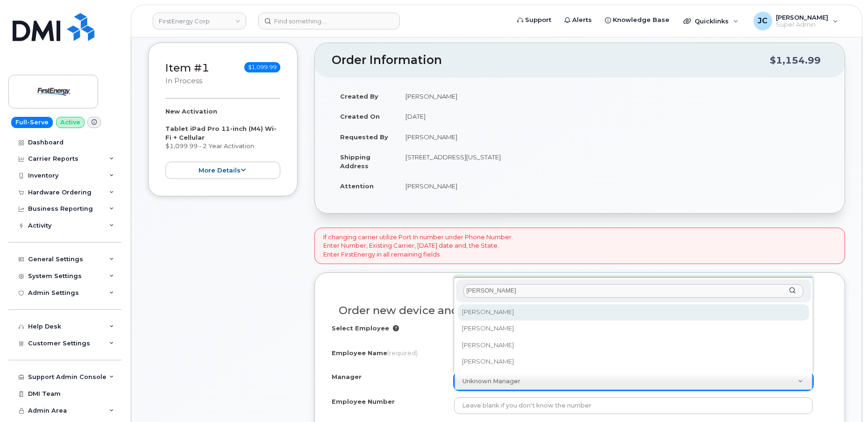
select select "2083509"
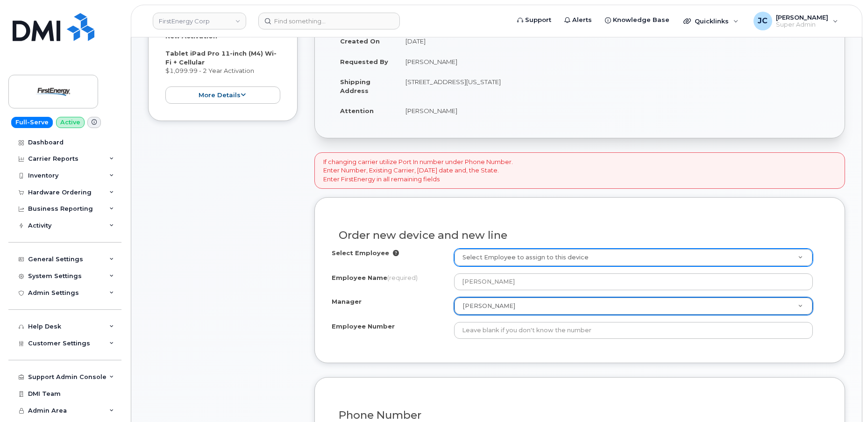
scroll to position [212, 0]
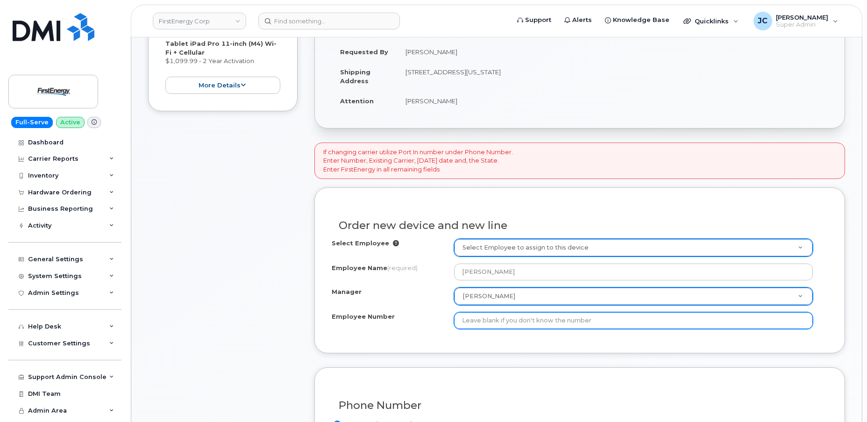
click at [509, 316] on input "Employee Number" at bounding box center [633, 320] width 359 height 17
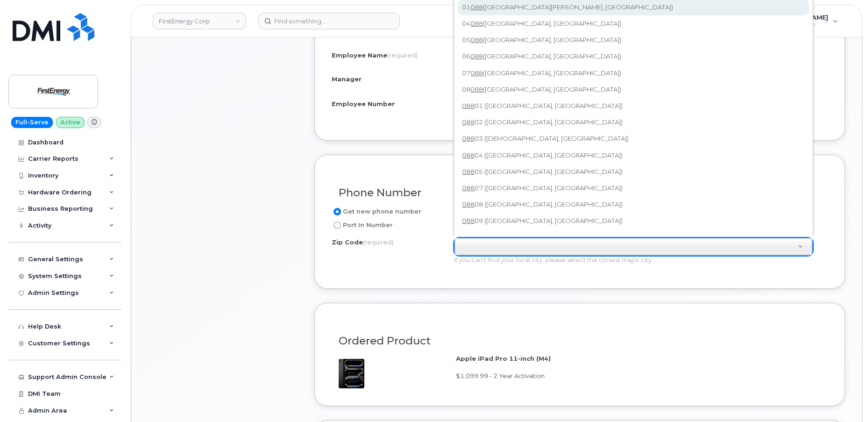
scroll to position [406, 0]
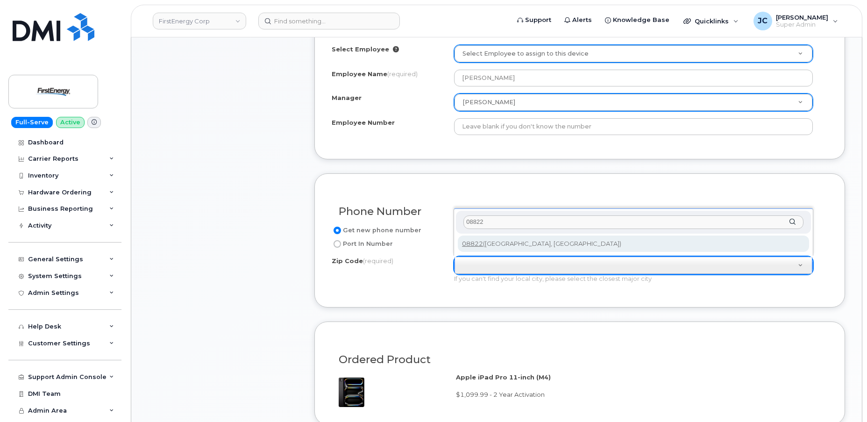
type input "08822"
type input "08822 (Flemington, NJ)"
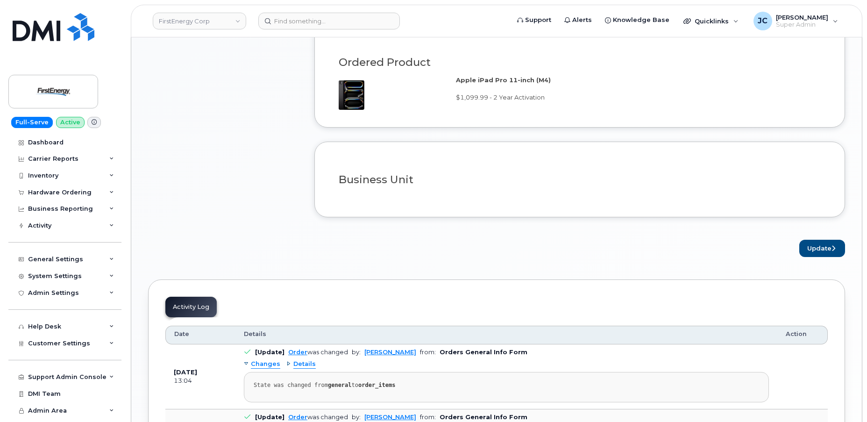
scroll to position [703, 0]
click at [817, 245] on button "Update" at bounding box center [822, 247] width 46 height 17
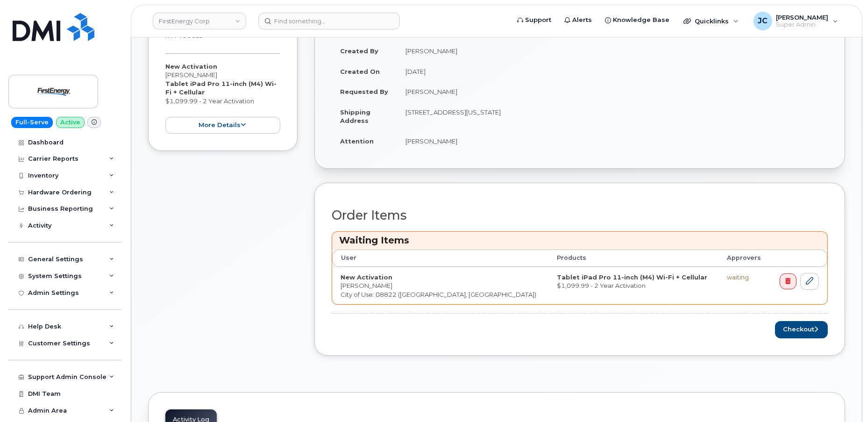
scroll to position [127, 0]
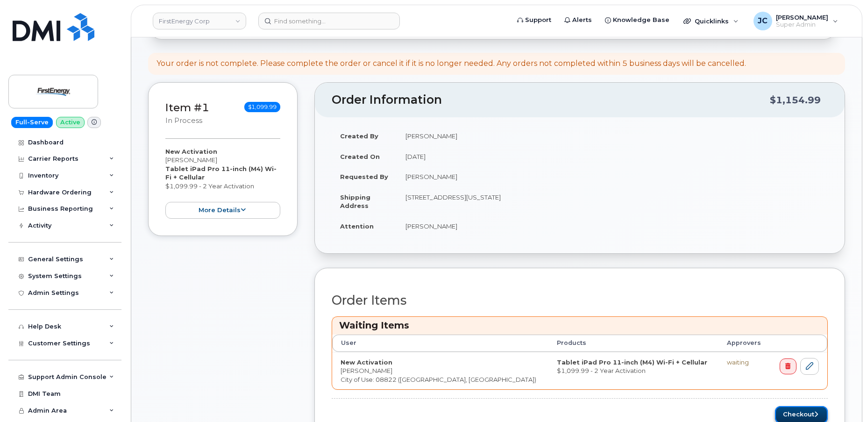
click at [795, 411] on button "Checkout" at bounding box center [801, 414] width 53 height 17
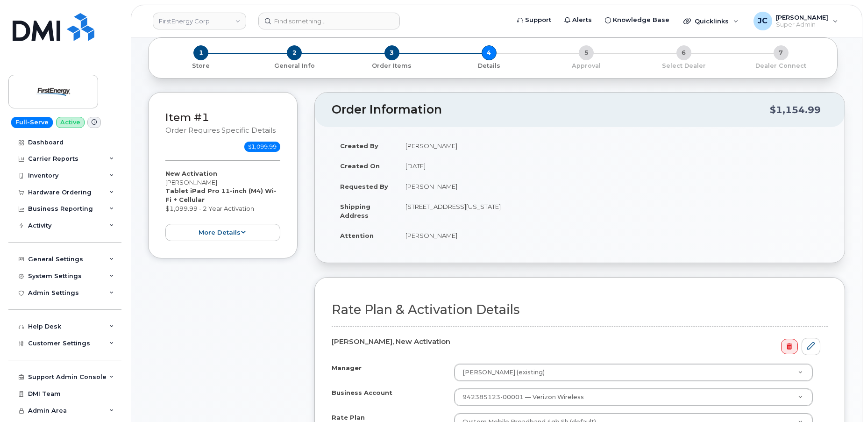
scroll to position [170, 0]
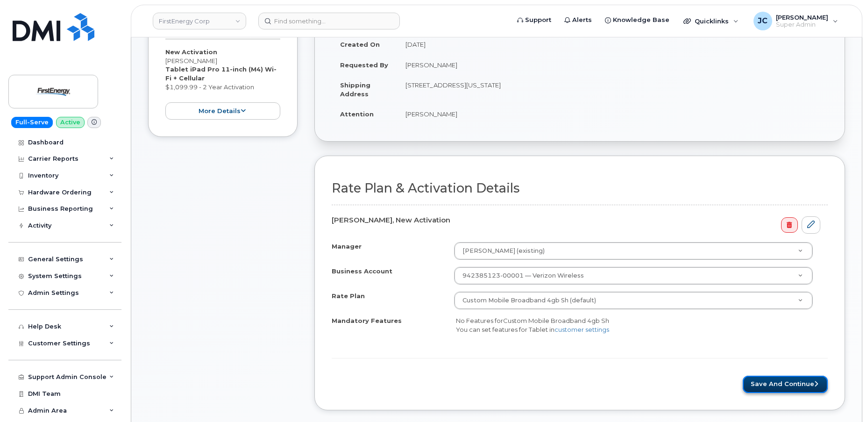
click at [787, 377] on button "Save and Continue" at bounding box center [785, 384] width 85 height 17
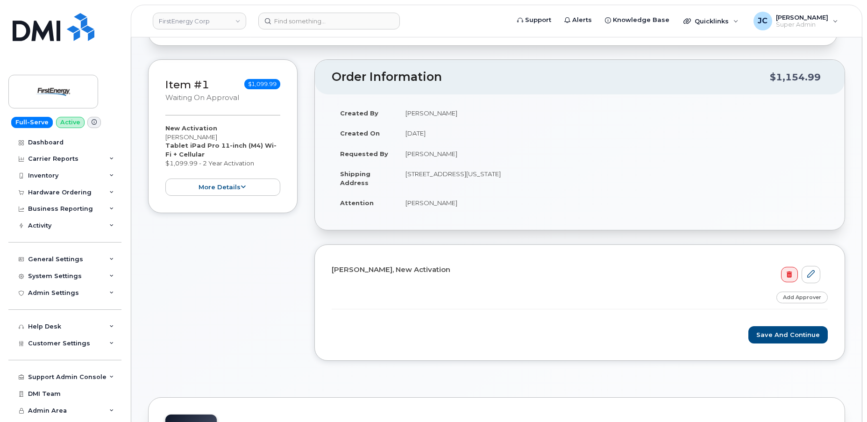
scroll to position [85, 0]
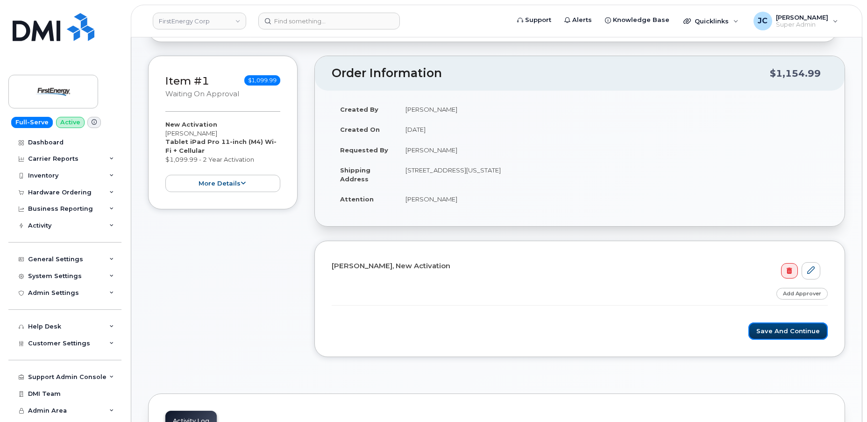
drag, startPoint x: 790, startPoint y: 326, endPoint x: 766, endPoint y: 319, distance: 25.7
click at [764, 332] on button "Save and Continue" at bounding box center [787, 330] width 79 height 17
click at [802, 291] on link "Add Approver" at bounding box center [801, 294] width 51 height 12
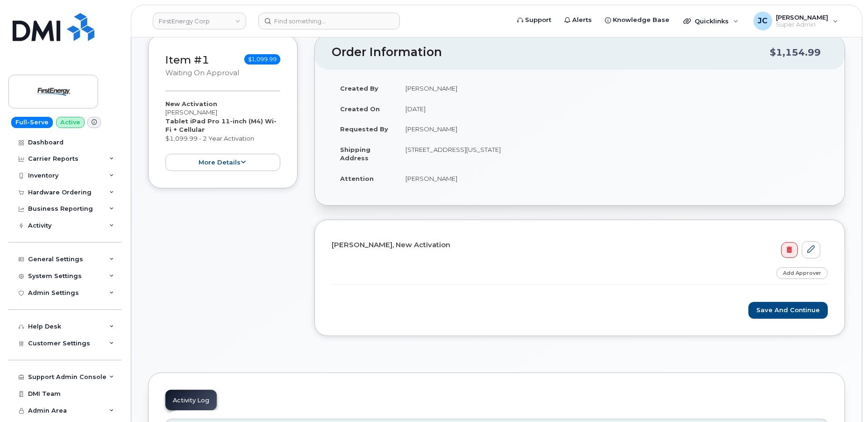
scroll to position [255, 0]
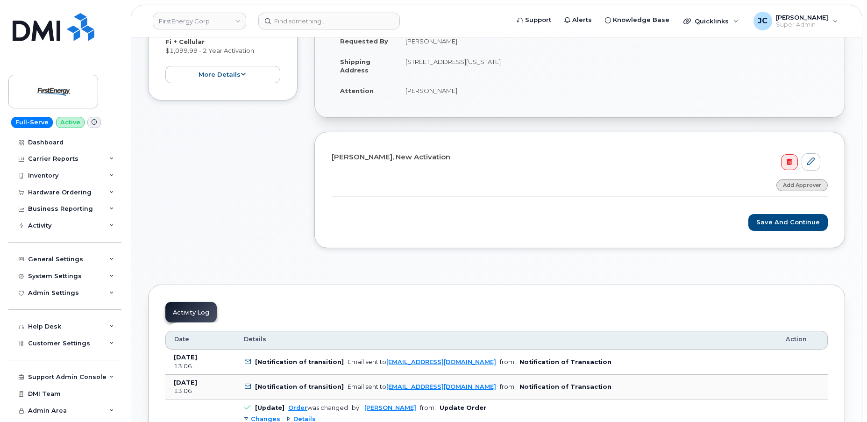
click at [804, 181] on link "Add Approver" at bounding box center [801, 185] width 51 height 12
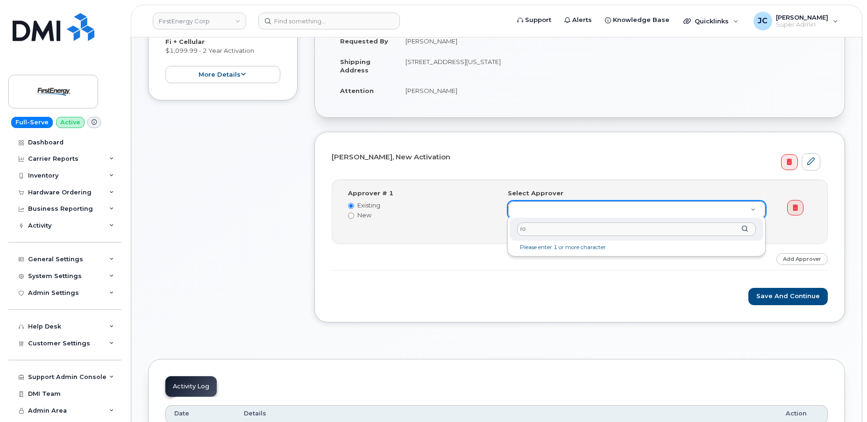
type input "r"
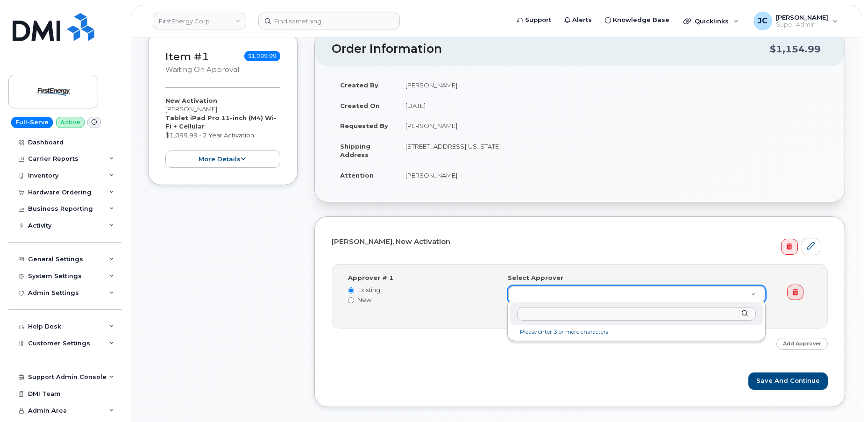
scroll to position [170, 0]
type input "p"
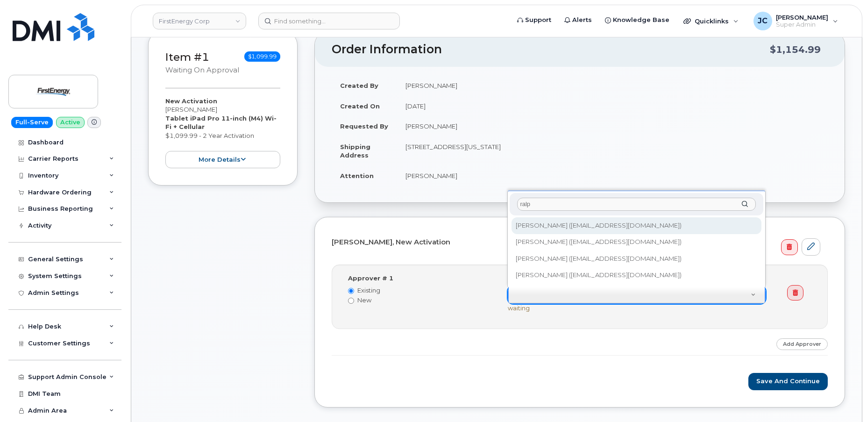
type input "ralp"
type input "2083509"
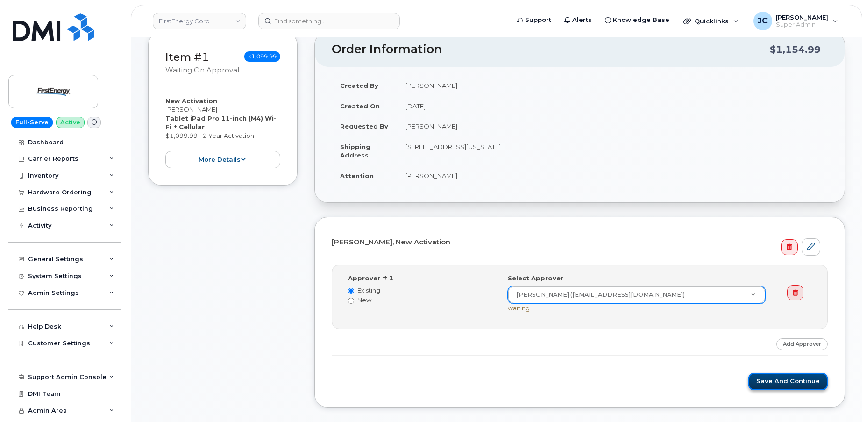
click at [789, 376] on button "Save and Continue" at bounding box center [787, 381] width 79 height 17
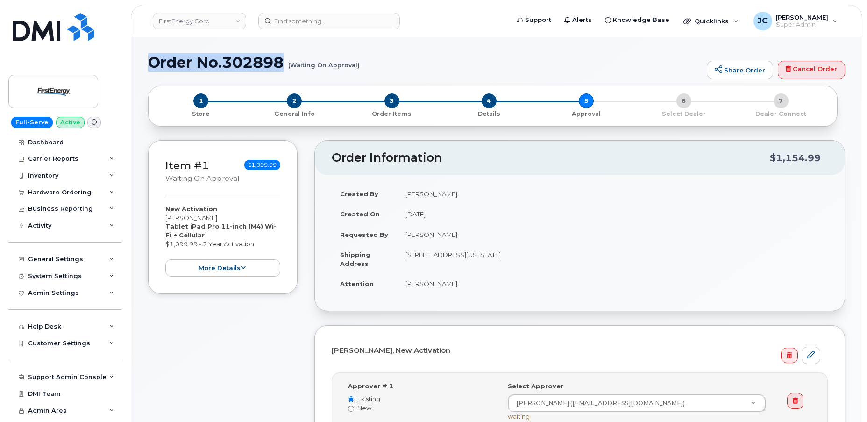
drag, startPoint x: 284, startPoint y: 65, endPoint x: 156, endPoint y: 56, distance: 129.2
copy h1 "Order No.302898"
